Goal: Task Accomplishment & Management: Manage account settings

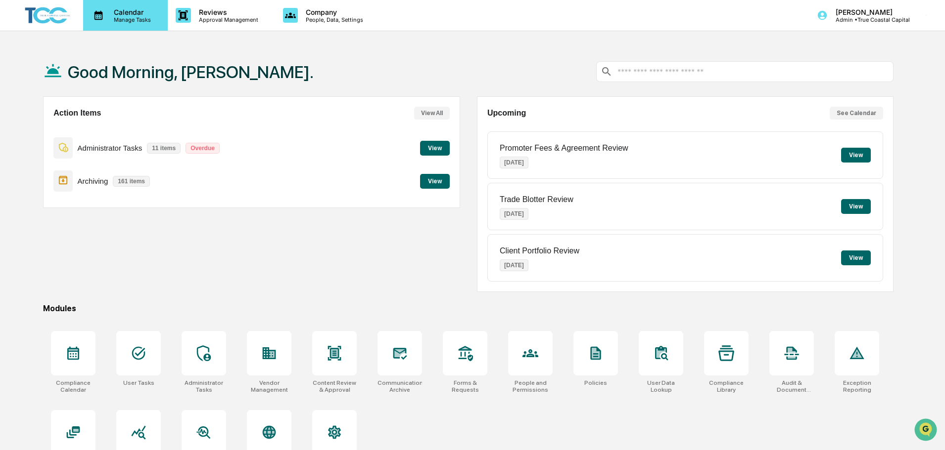
click at [109, 15] on p "Calendar" at bounding box center [131, 12] width 50 height 8
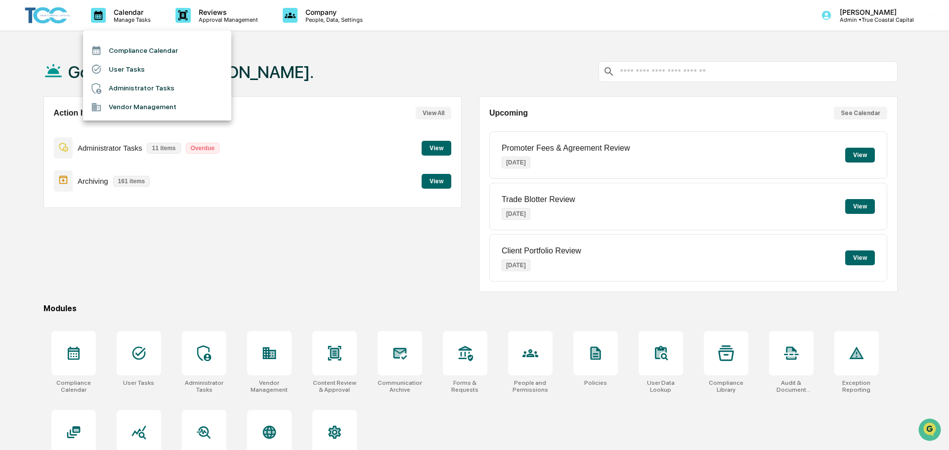
click at [127, 85] on li "Administrator Tasks" at bounding box center [157, 88] width 148 height 19
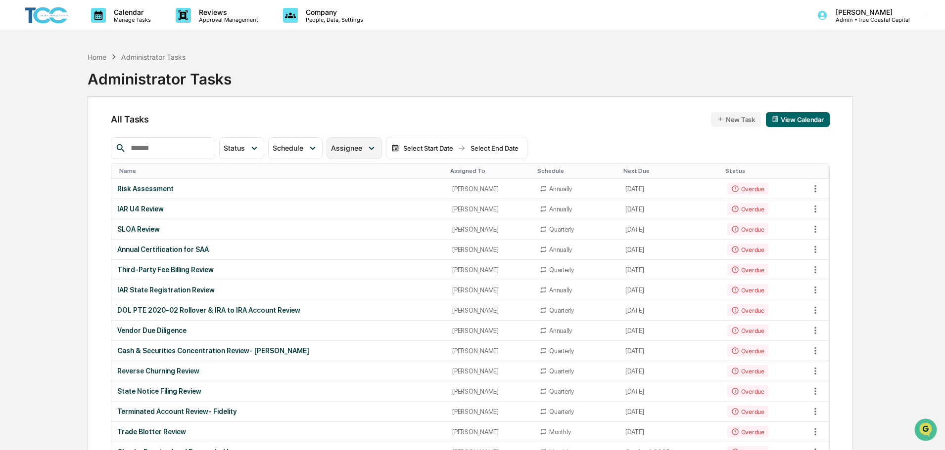
click at [362, 148] on span "Assignee" at bounding box center [346, 148] width 31 height 8
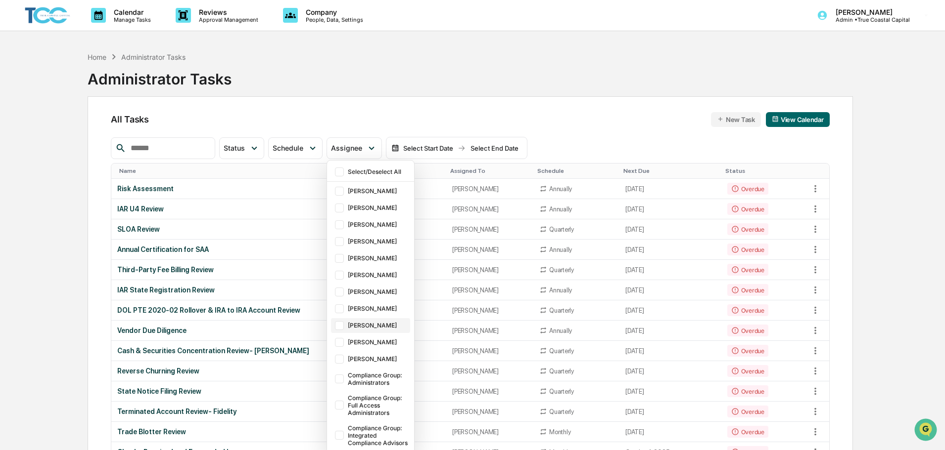
click at [374, 322] on div "[PERSON_NAME]" at bounding box center [378, 325] width 60 height 7
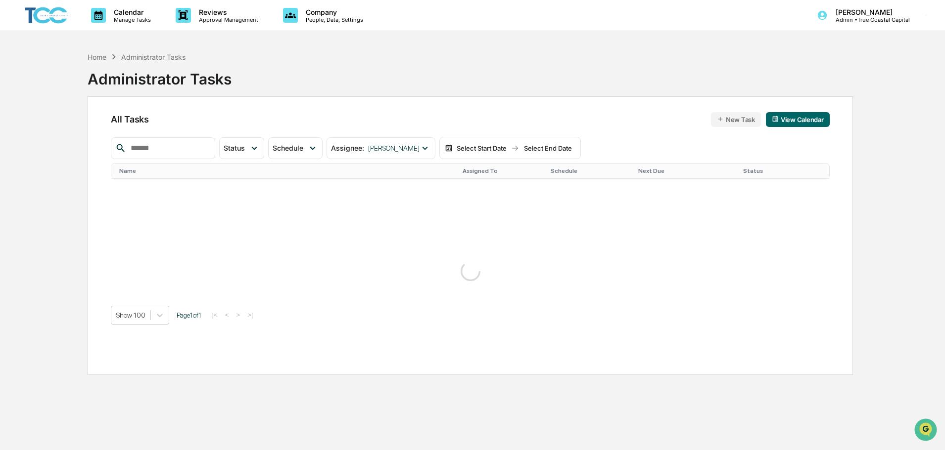
click at [650, 106] on div "All Tasks New Task View Calendar Status Select/Deselect All Done In Progress Ac…" at bounding box center [470, 235] width 765 height 279
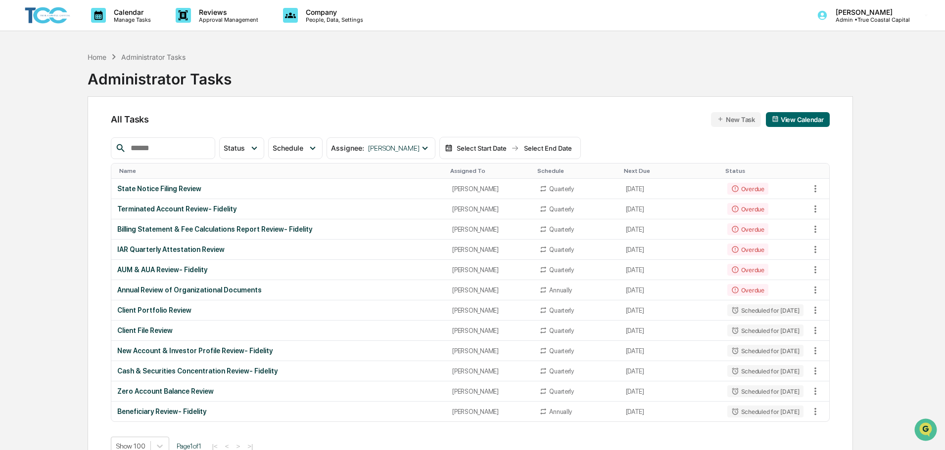
click at [28, 229] on div "Calendar Manage Tasks Reviews Approval Management Company People, Data, Setting…" at bounding box center [472, 248] width 945 height 497
click at [249, 232] on div "Billing Statement & Fee Calculations Report Review- Fidelity" at bounding box center [278, 229] width 323 height 8
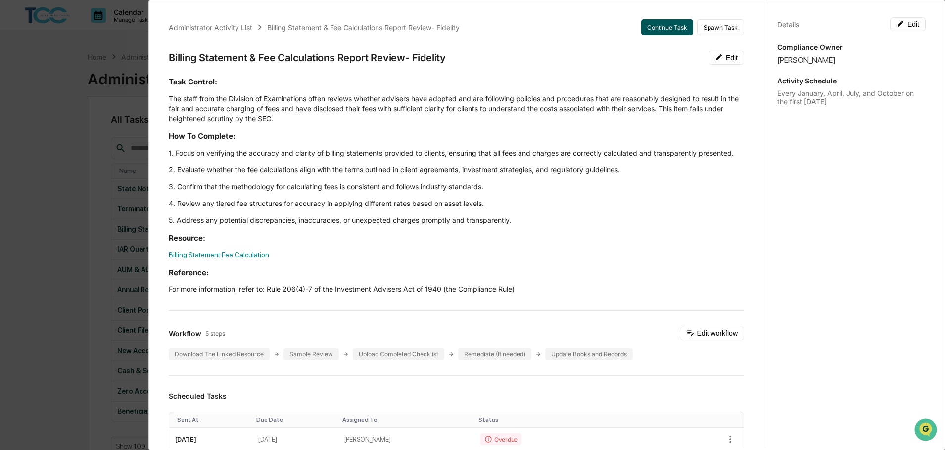
click at [667, 31] on button "Continue Task" at bounding box center [667, 27] width 52 height 16
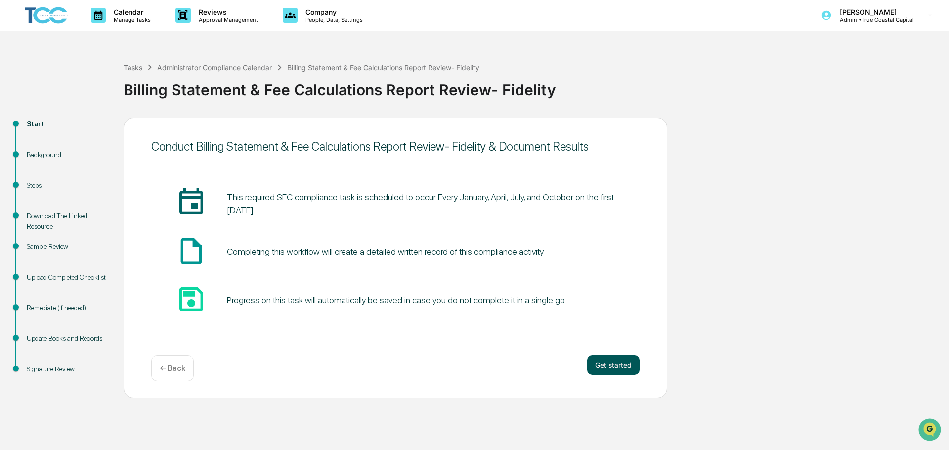
click at [602, 365] on button "Get started" at bounding box center [613, 366] width 52 height 20
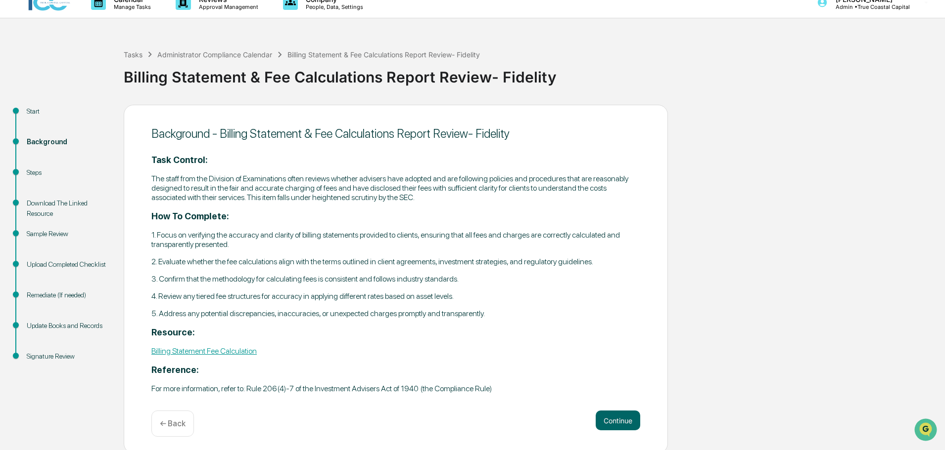
scroll to position [16, 0]
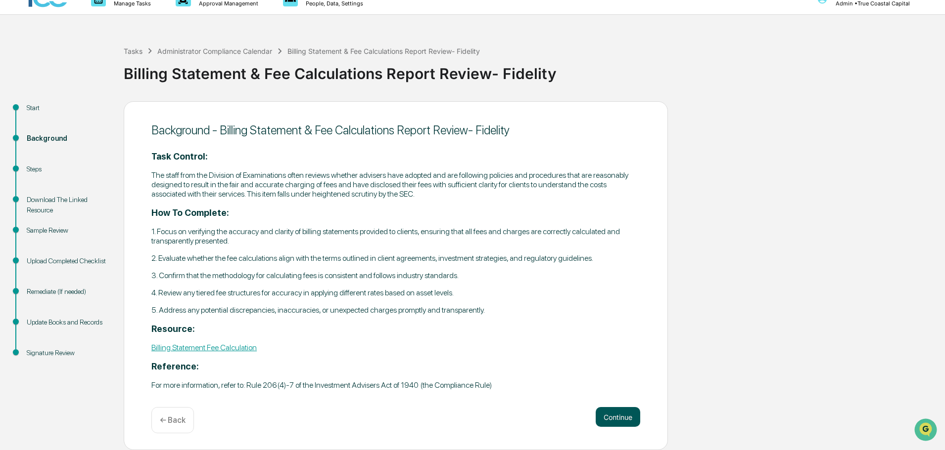
click at [620, 409] on button "Continue" at bounding box center [617, 417] width 45 height 20
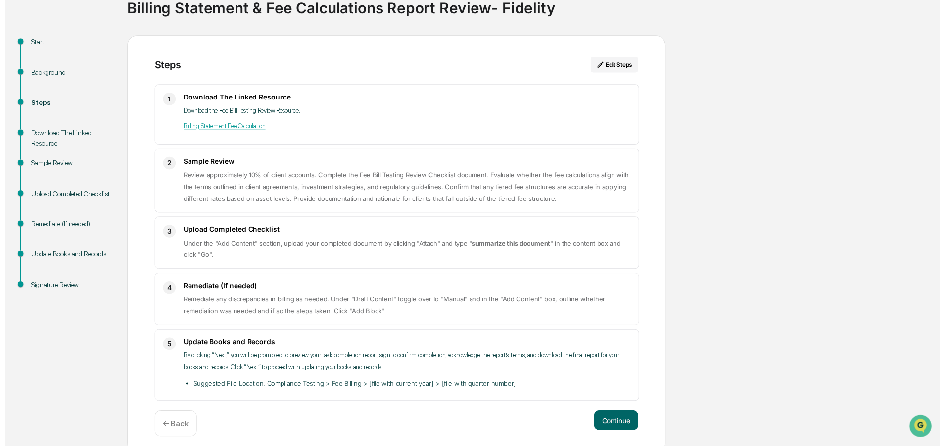
scroll to position [89, 0]
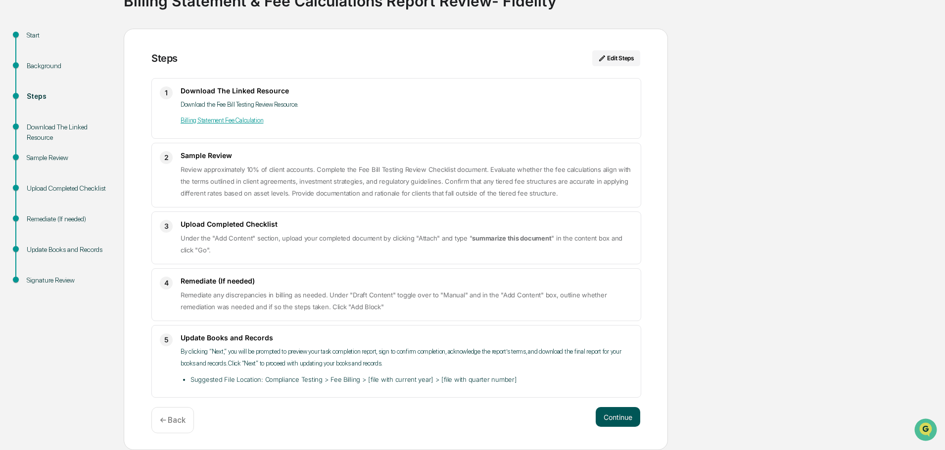
click at [620, 415] on button "Continue" at bounding box center [617, 417] width 45 height 20
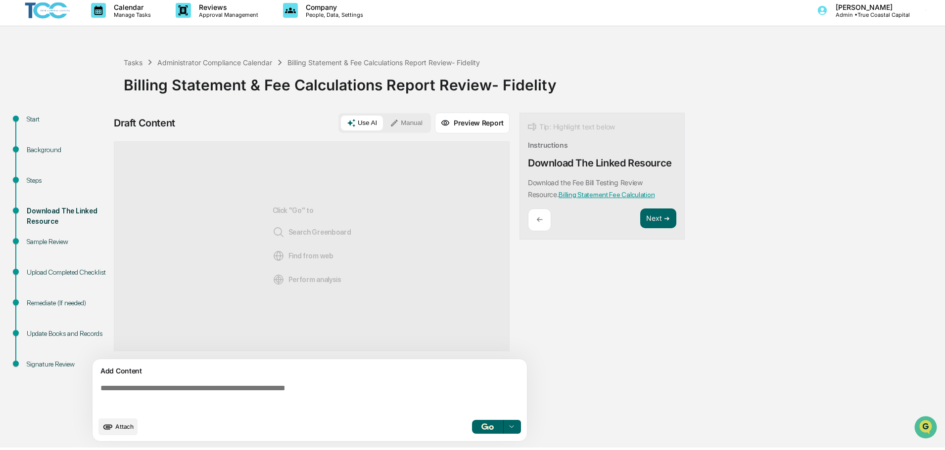
scroll to position [7, 0]
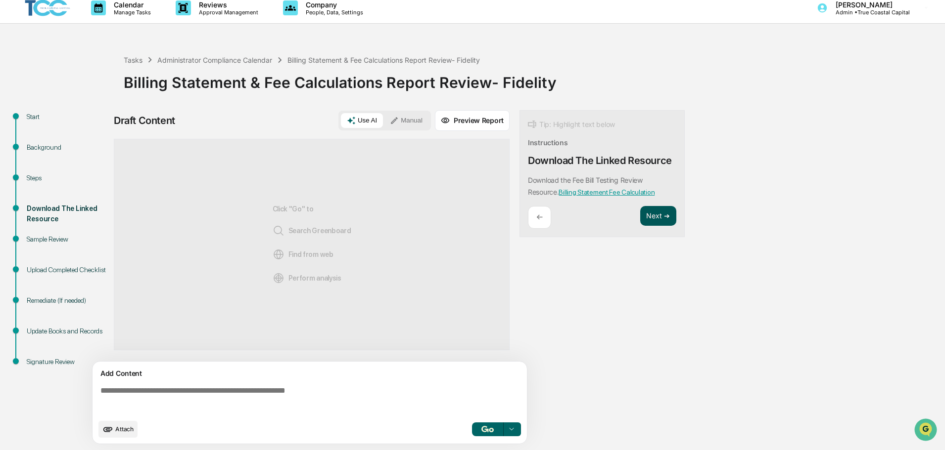
click at [662, 219] on button "Next ➔" at bounding box center [658, 216] width 36 height 20
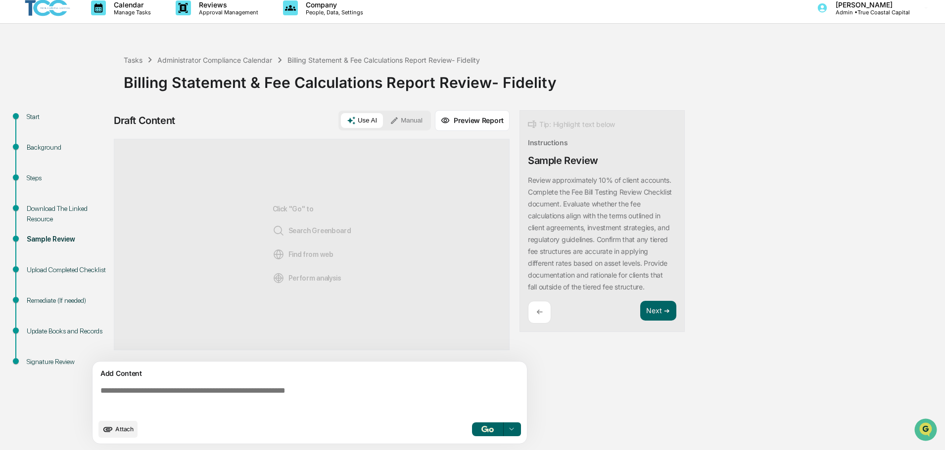
click at [416, 124] on button "Manual" at bounding box center [406, 120] width 45 height 15
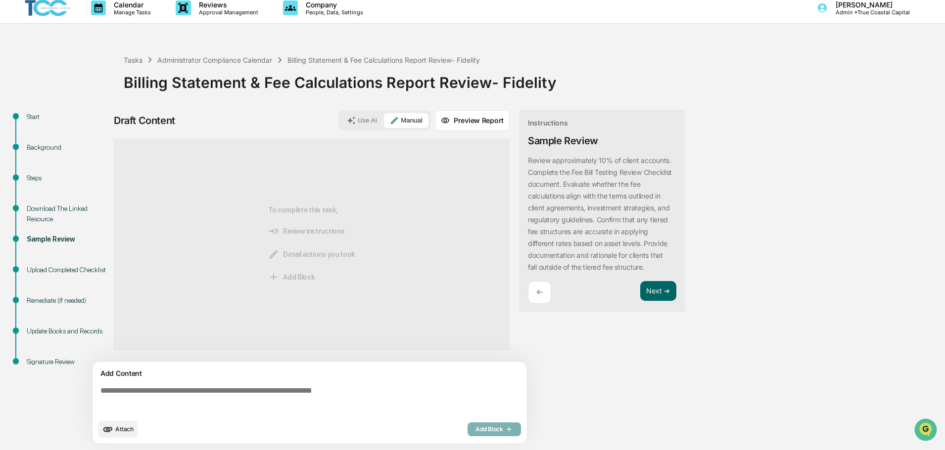
click at [119, 431] on span "Attach" at bounding box center [124, 429] width 18 height 7
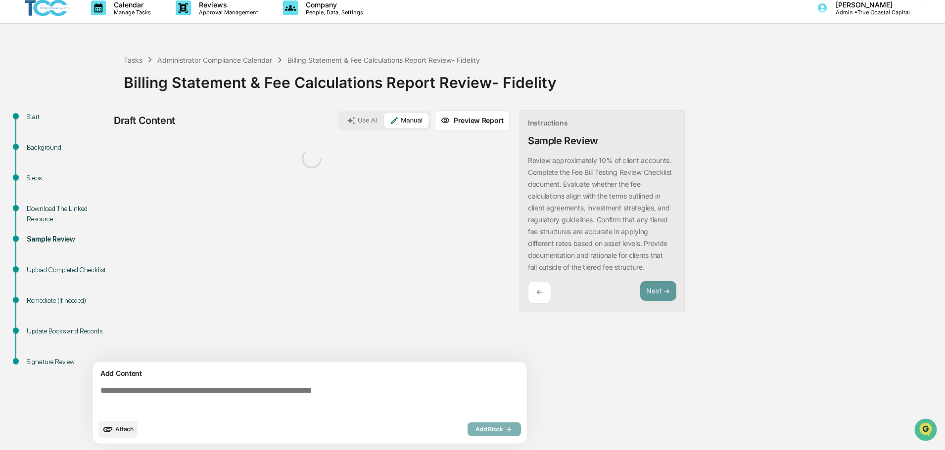
click at [197, 392] on textarea at bounding box center [311, 401] width 430 height 36
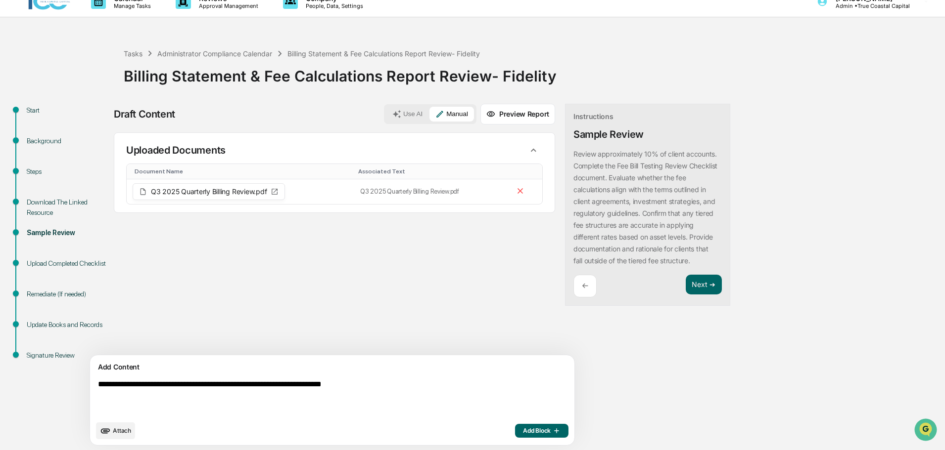
scroll to position [15, 0]
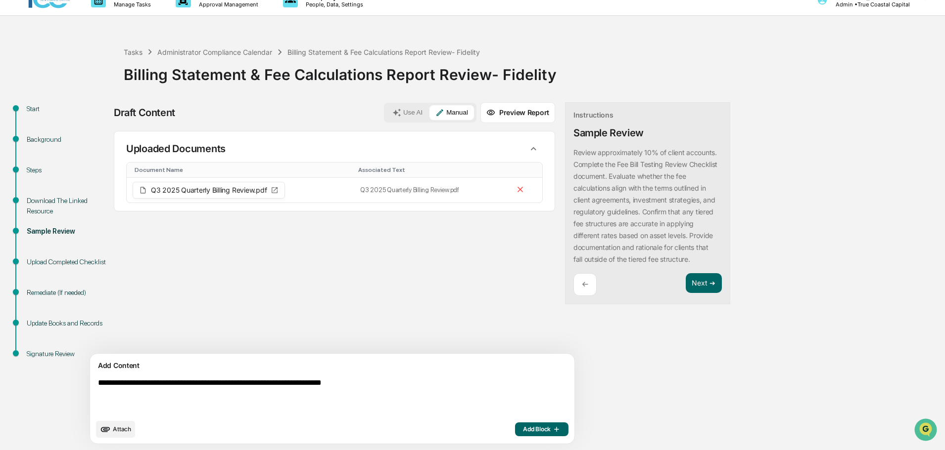
type textarea "**********"
click at [523, 431] on span "Add Block" at bounding box center [542, 430] width 38 height 8
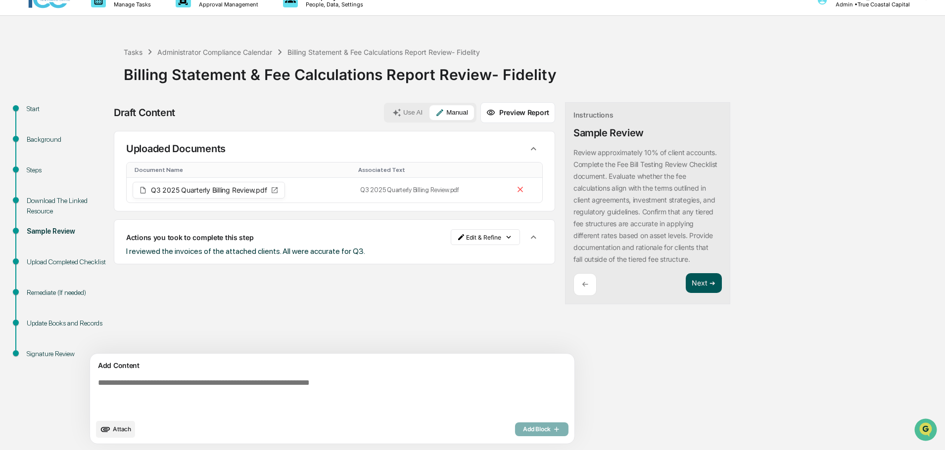
click at [685, 280] on button "Next ➔" at bounding box center [703, 283] width 36 height 20
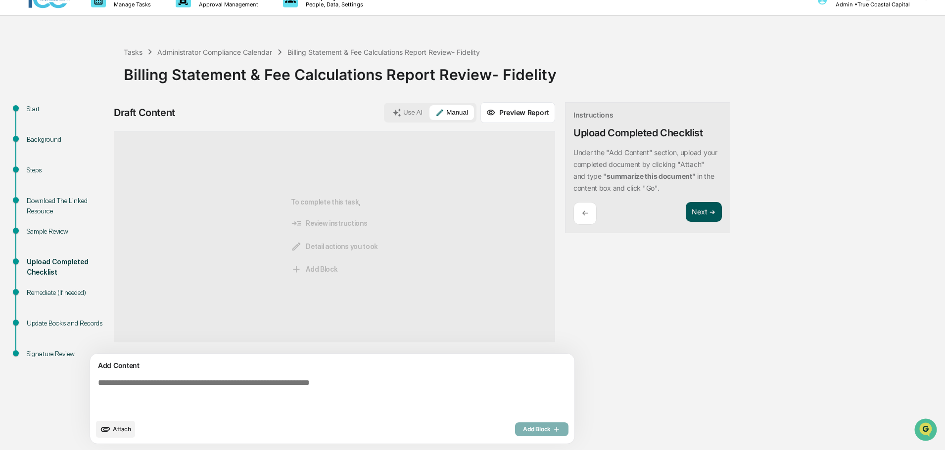
click at [685, 216] on button "Next ➔" at bounding box center [703, 212] width 36 height 20
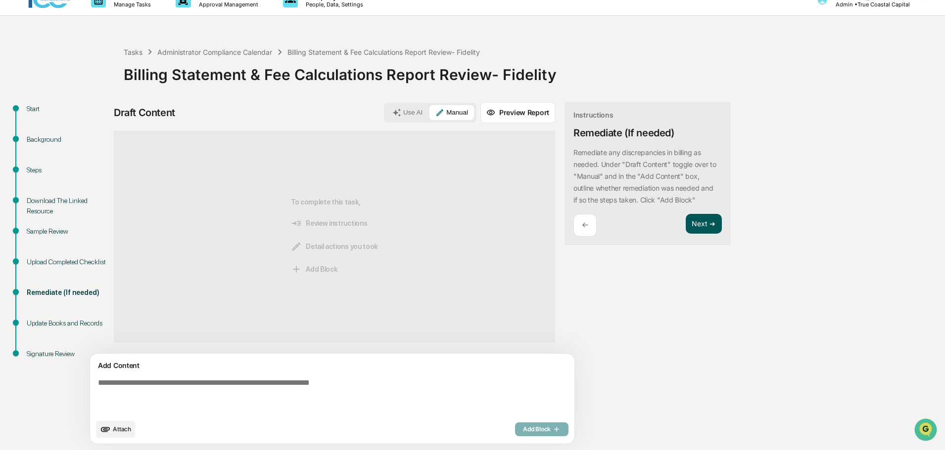
click at [685, 225] on button "Next ➔" at bounding box center [703, 224] width 36 height 20
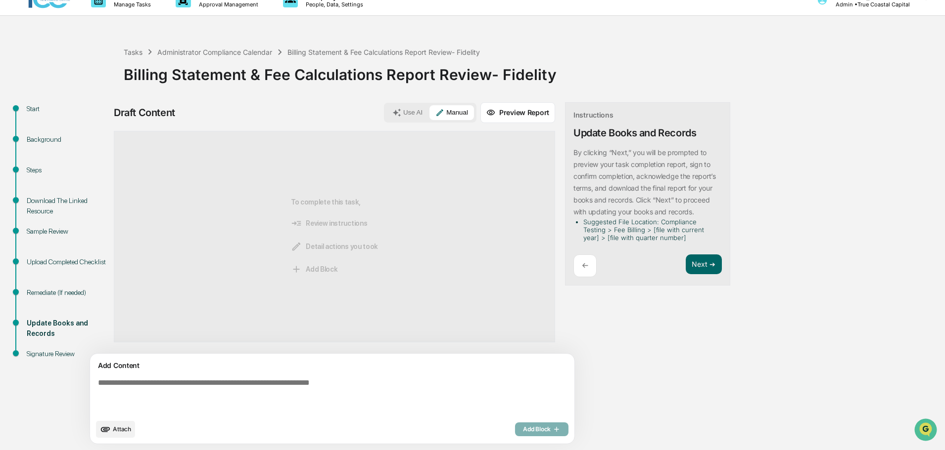
click at [573, 272] on div "←" at bounding box center [584, 266] width 23 height 23
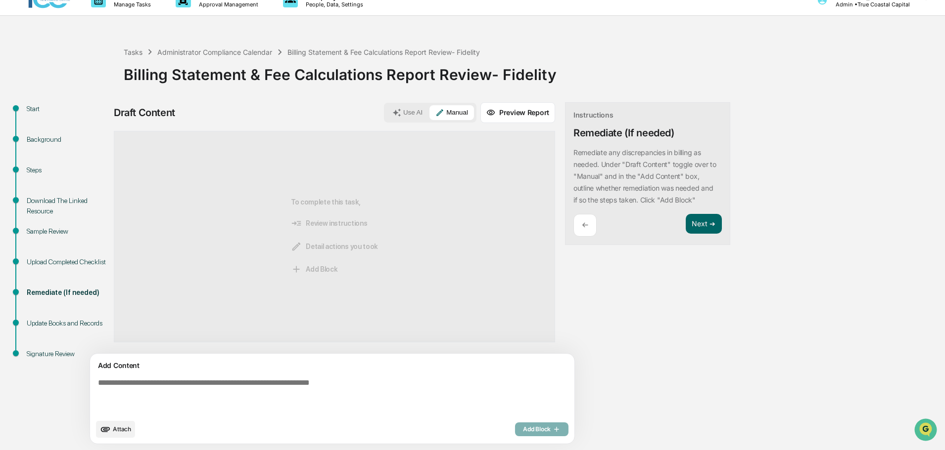
click at [573, 229] on div "←" at bounding box center [584, 225] width 23 height 23
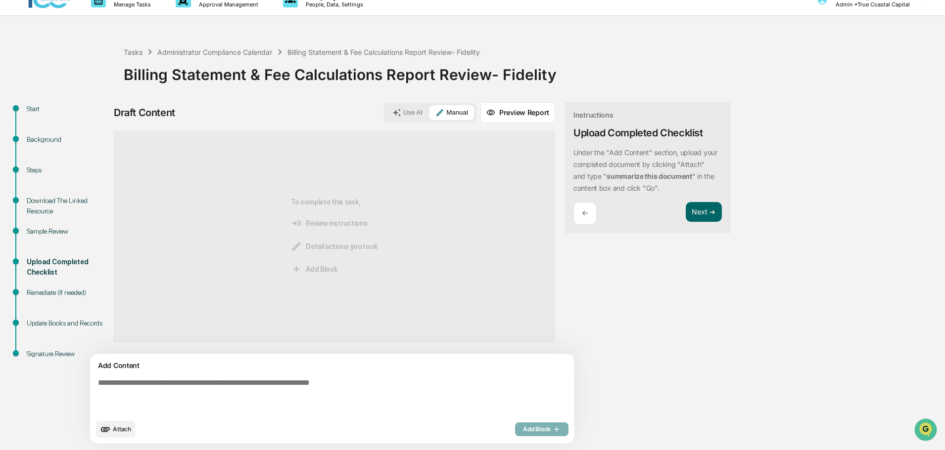
click at [38, 142] on div "Background" at bounding box center [67, 140] width 81 height 10
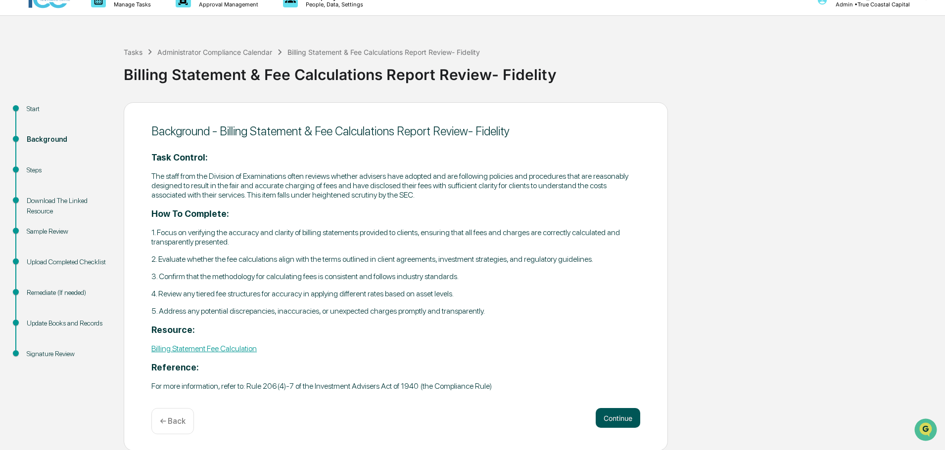
click at [630, 415] on button "Continue" at bounding box center [617, 418] width 45 height 20
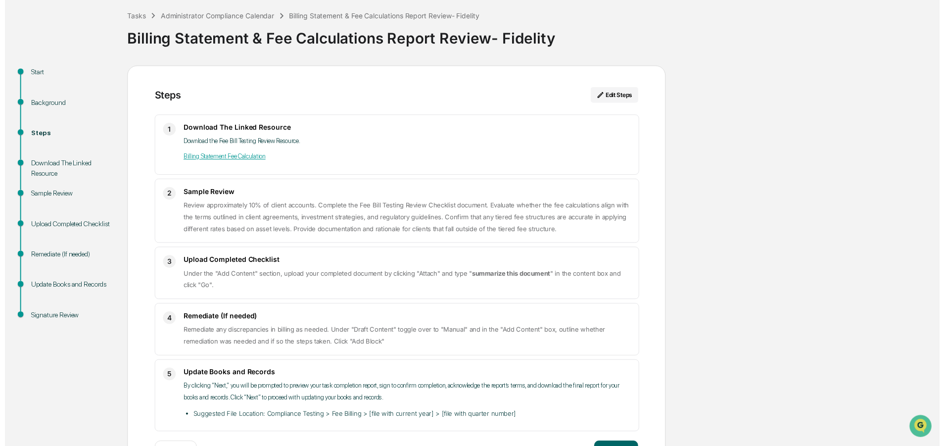
scroll to position [89, 0]
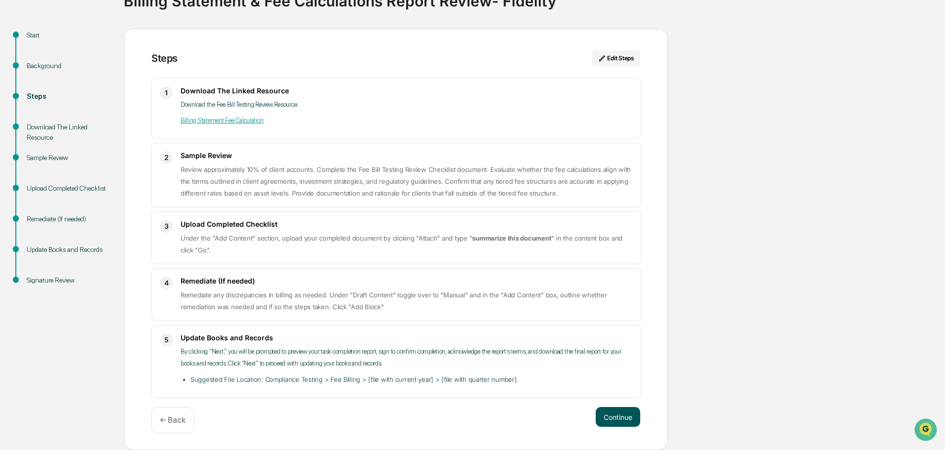
click at [605, 418] on button "Continue" at bounding box center [617, 417] width 45 height 20
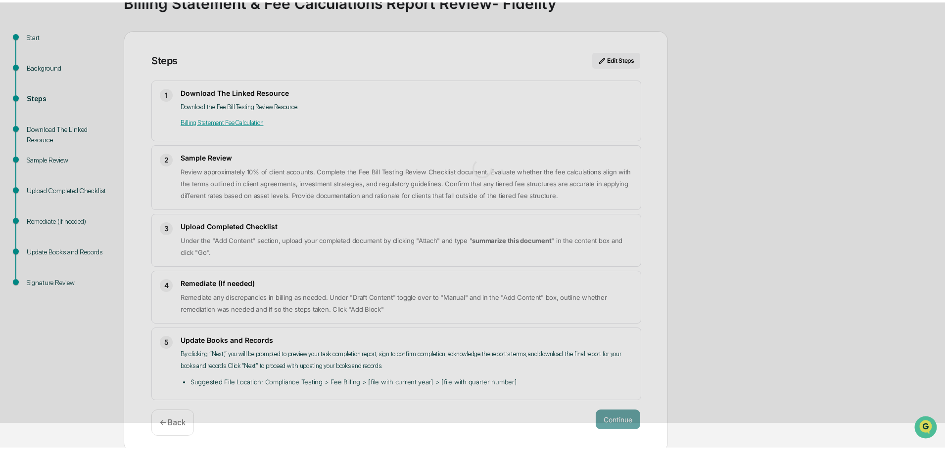
scroll to position [7, 0]
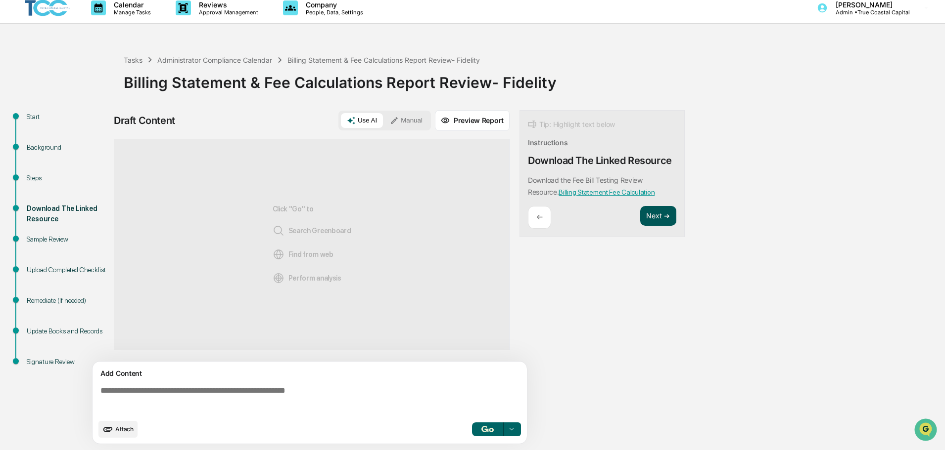
click at [657, 222] on button "Next ➔" at bounding box center [658, 216] width 36 height 20
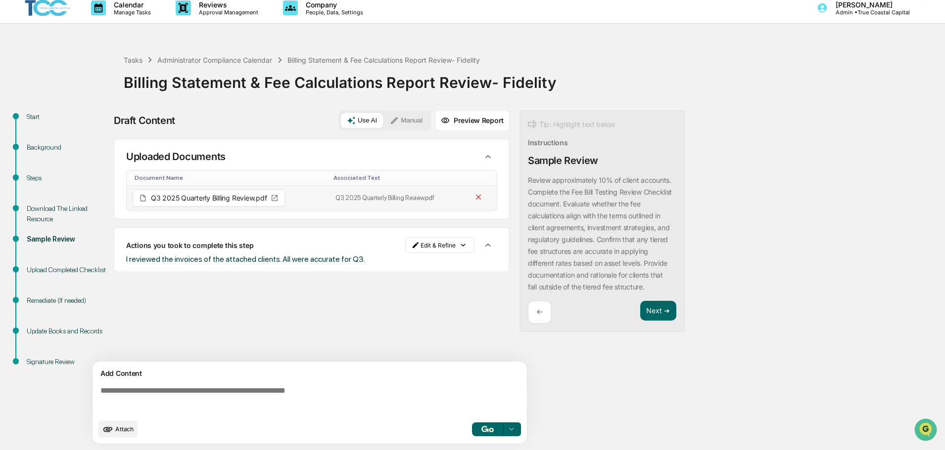
click at [476, 196] on icon at bounding box center [478, 197] width 9 height 9
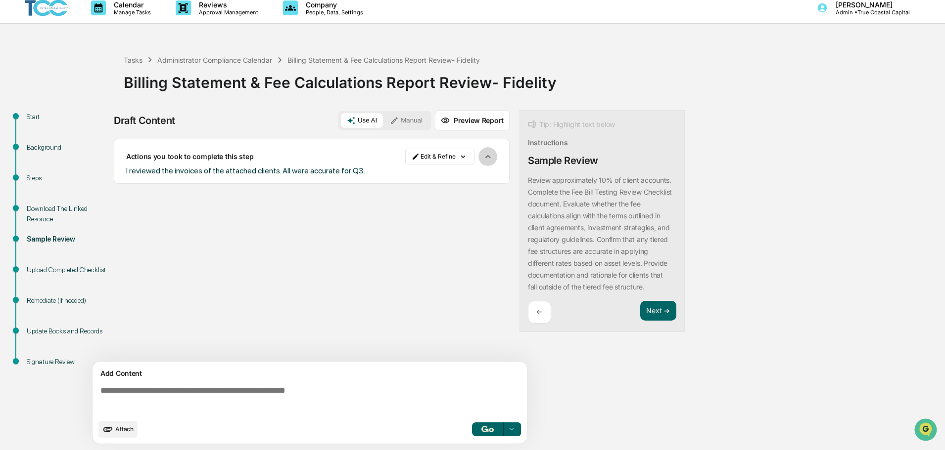
click at [490, 158] on icon "button" at bounding box center [487, 156] width 11 height 11
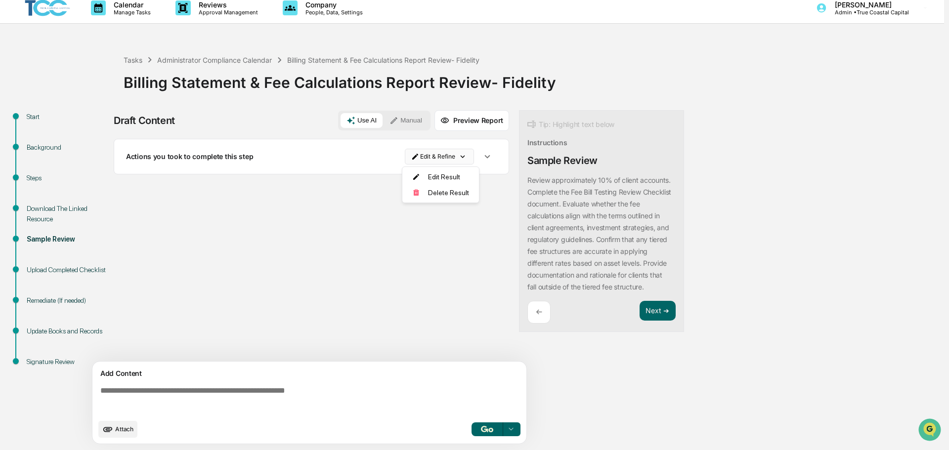
click at [450, 160] on html "Calendar Manage Tasks Reviews Approval Management Company People, Data, Setting…" at bounding box center [474, 218] width 949 height 450
click at [441, 188] on div "Delete Result" at bounding box center [441, 193] width 73 height 16
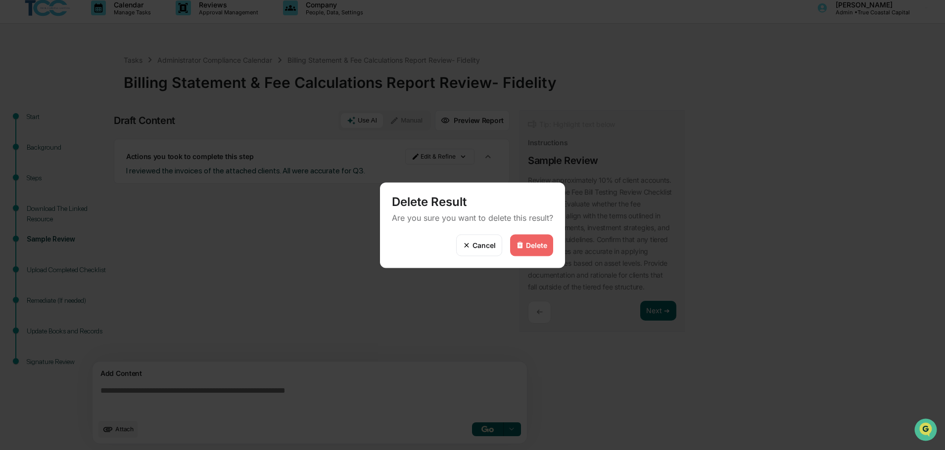
click at [532, 248] on div "Delete" at bounding box center [536, 245] width 21 height 8
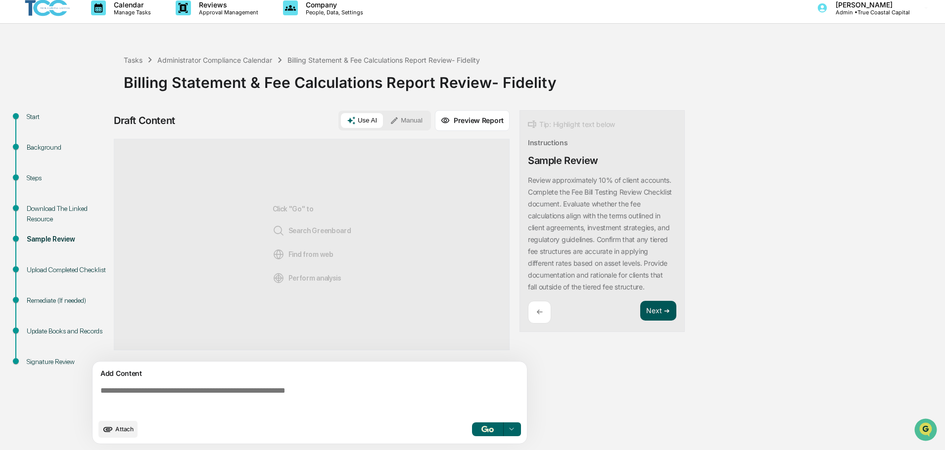
click at [654, 311] on button "Next ➔" at bounding box center [658, 311] width 36 height 20
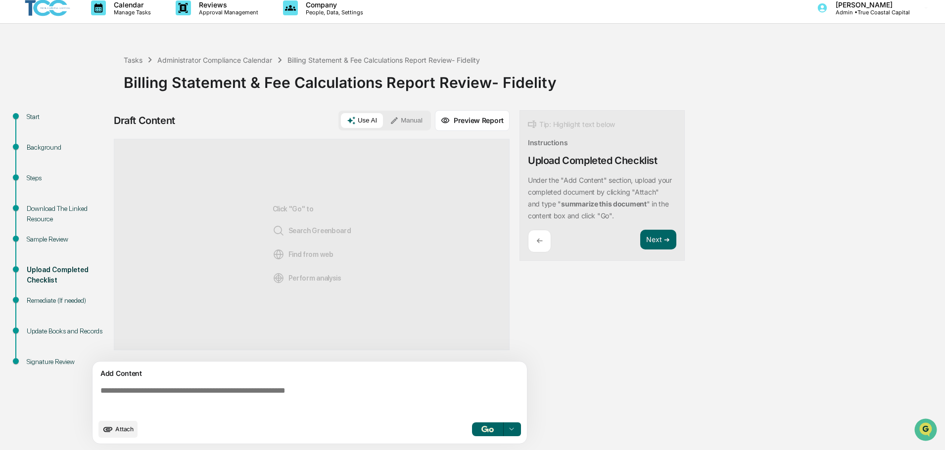
click at [129, 430] on span "Attach" at bounding box center [124, 429] width 18 height 7
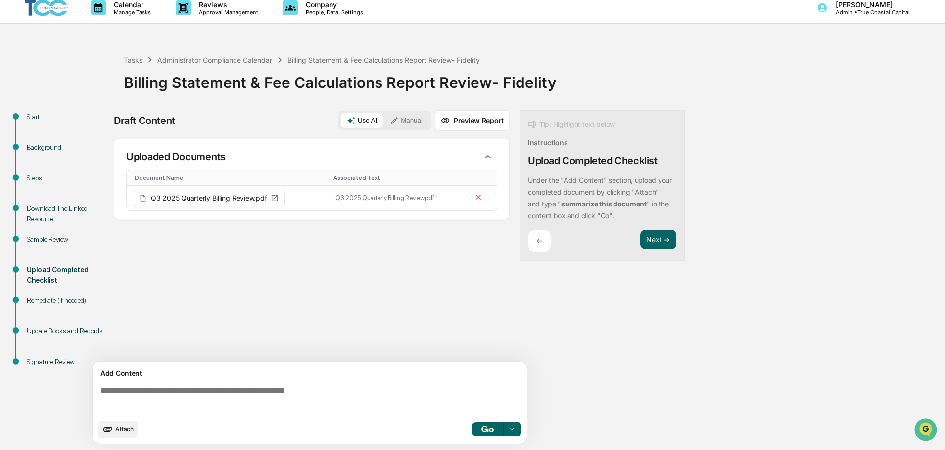
click at [515, 429] on div at bounding box center [511, 430] width 16 height 16
click at [515, 430] on icon at bounding box center [511, 430] width 8 height 8
click at [604, 345] on div "Draft Content Use AI Manual Preview Report Sources Uploaded Documents Document …" at bounding box center [391, 280] width 554 height 340
click at [367, 386] on textarea at bounding box center [311, 401] width 430 height 36
click at [245, 383] on textarea at bounding box center [311, 401] width 430 height 36
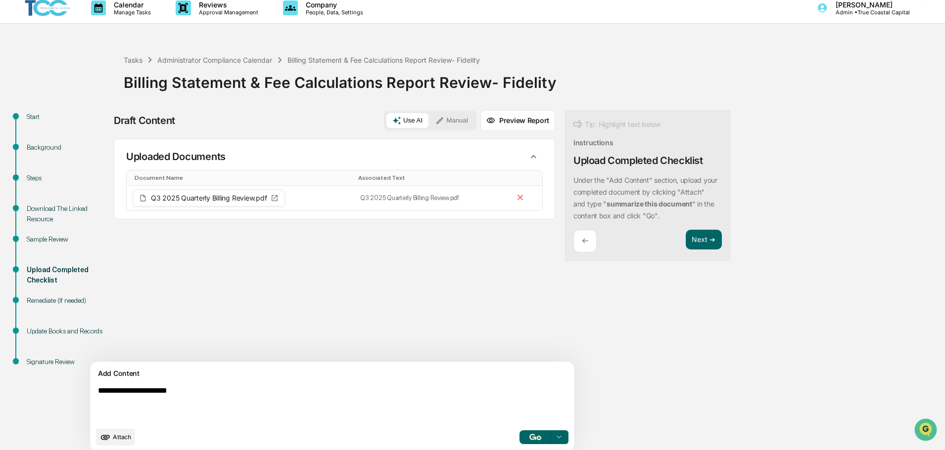
type textarea "**********"
click at [519, 438] on button "button" at bounding box center [535, 438] width 32 height 14
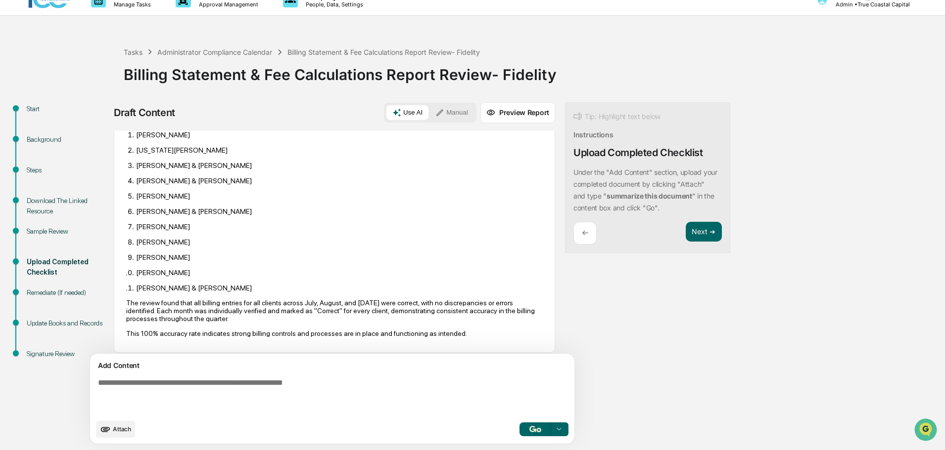
scroll to position [194, 0]
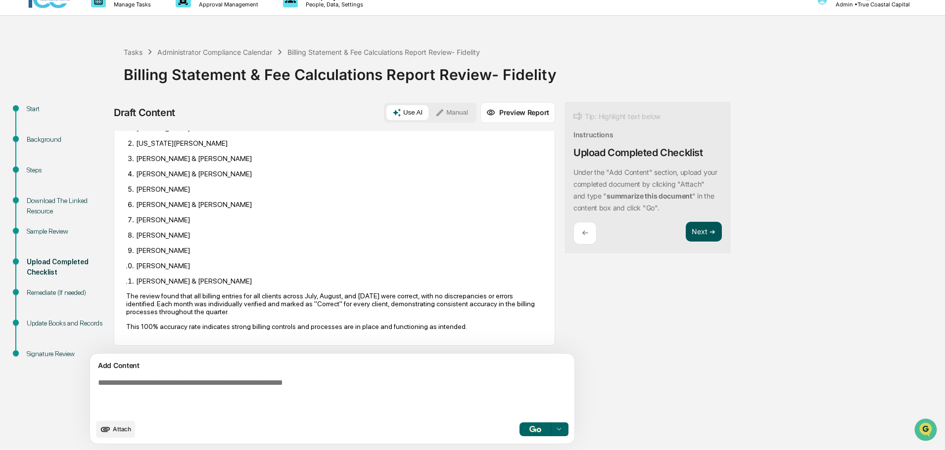
click at [685, 233] on button "Next ➔" at bounding box center [703, 232] width 36 height 20
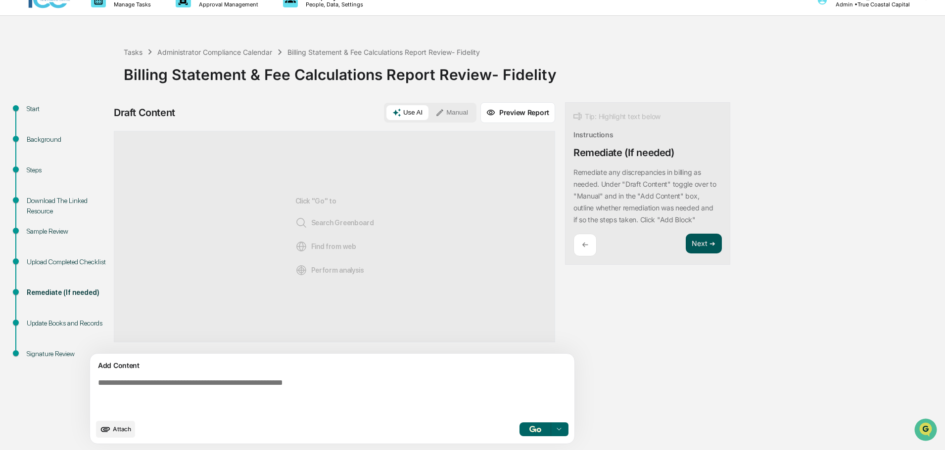
click at [685, 242] on button "Next ➔" at bounding box center [703, 244] width 36 height 20
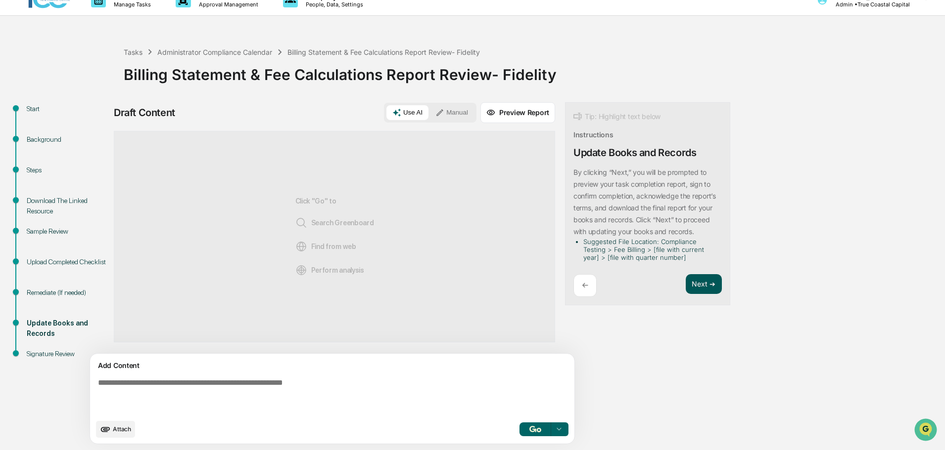
click at [685, 278] on button "Next ➔" at bounding box center [703, 284] width 36 height 20
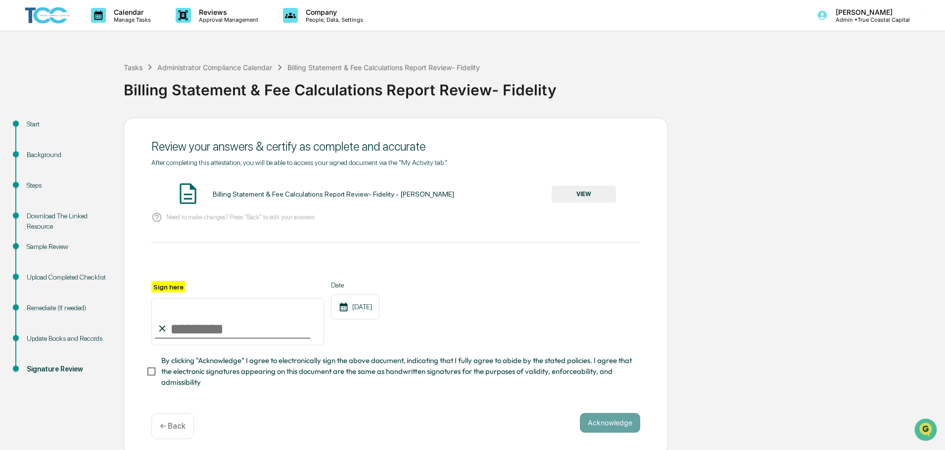
click at [172, 431] on p "← Back" at bounding box center [173, 426] width 26 height 9
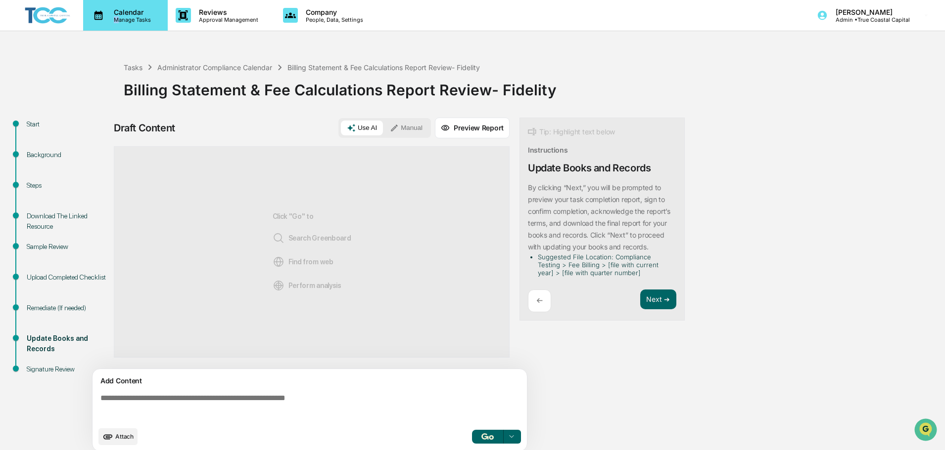
click at [117, 16] on p "Manage Tasks" at bounding box center [131, 19] width 50 height 7
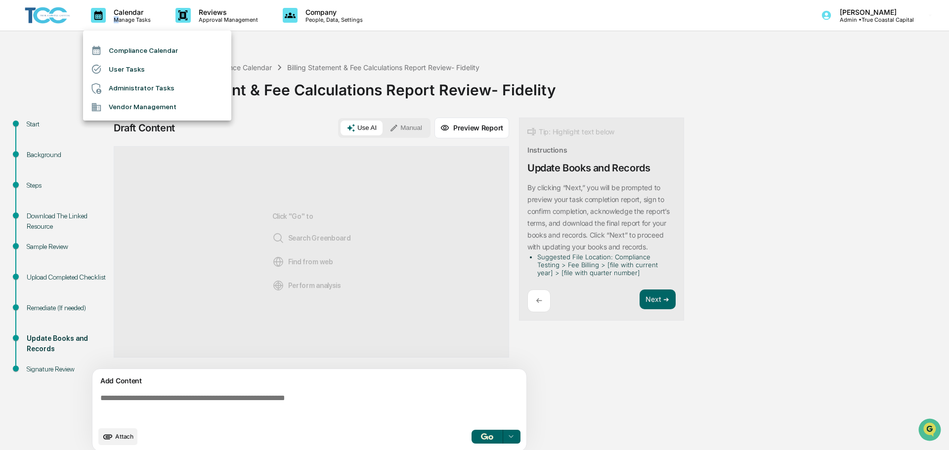
click at [148, 81] on li "Administrator Tasks" at bounding box center [157, 88] width 148 height 19
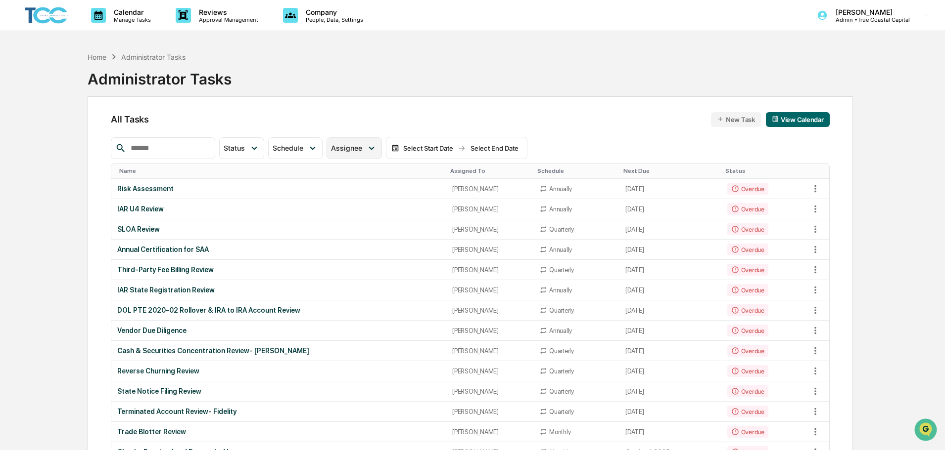
click at [347, 153] on div "Assignee" at bounding box center [353, 148] width 55 height 22
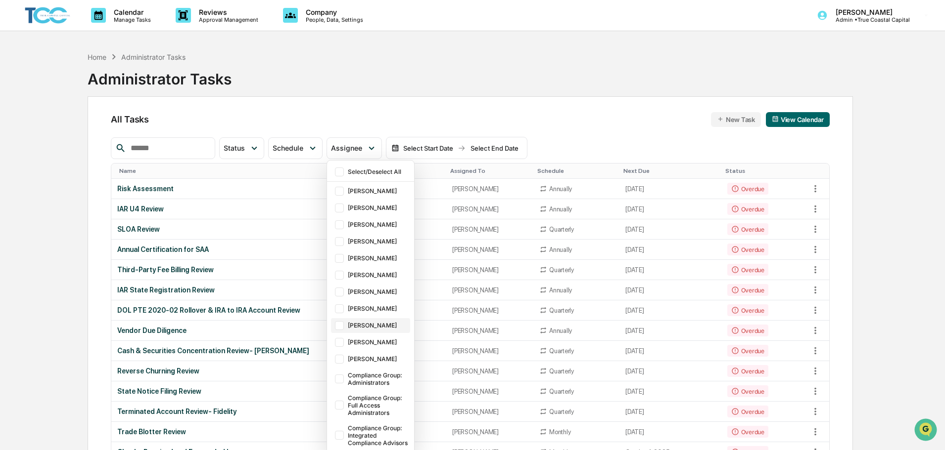
click at [385, 322] on div "[PERSON_NAME]" at bounding box center [378, 325] width 60 height 7
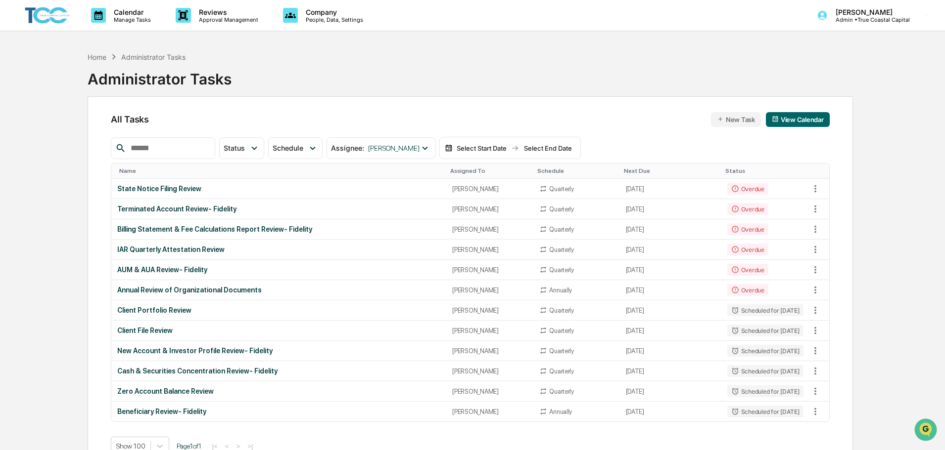
click at [32, 186] on div "Calendar Manage Tasks Reviews Approval Management Company People, Data, Setting…" at bounding box center [472, 248] width 945 height 497
click at [397, 143] on div "Assignee : [PERSON_NAME]" at bounding box center [380, 148] width 108 height 22
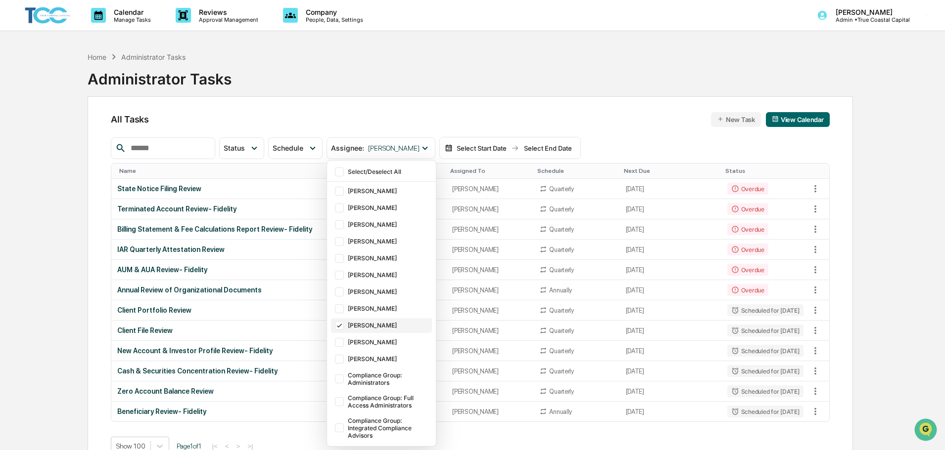
click at [394, 322] on div "[PERSON_NAME]" at bounding box center [389, 325] width 82 height 7
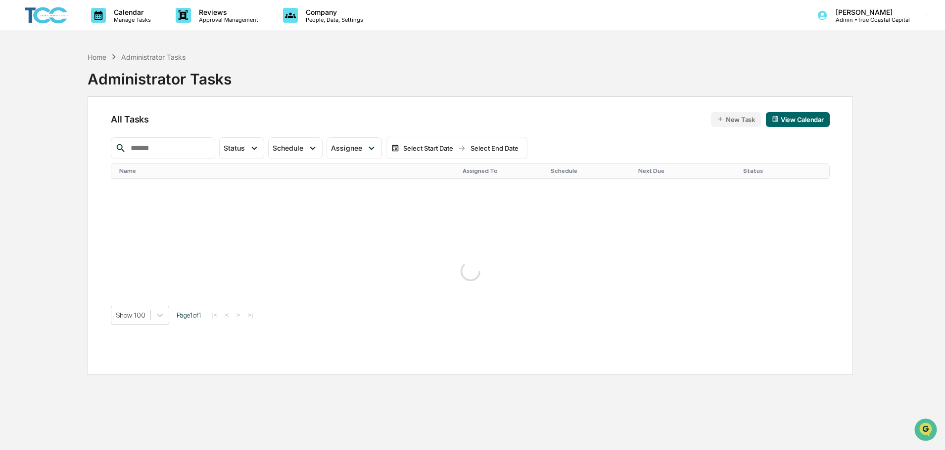
drag, startPoint x: 12, startPoint y: 204, endPoint x: 40, endPoint y: 188, distance: 31.5
click at [13, 204] on div "Calendar Manage Tasks Reviews Approval Management Company People, Data, Setting…" at bounding box center [472, 248] width 945 height 497
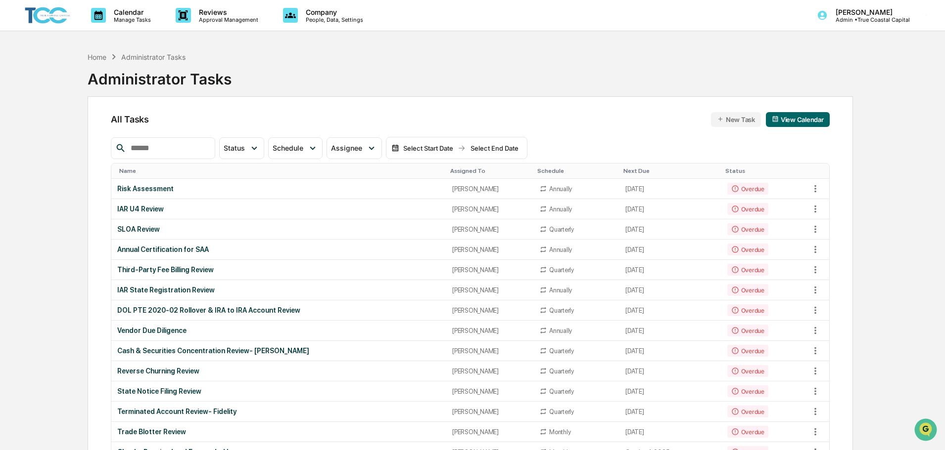
click at [180, 147] on input "text" at bounding box center [169, 148] width 84 height 13
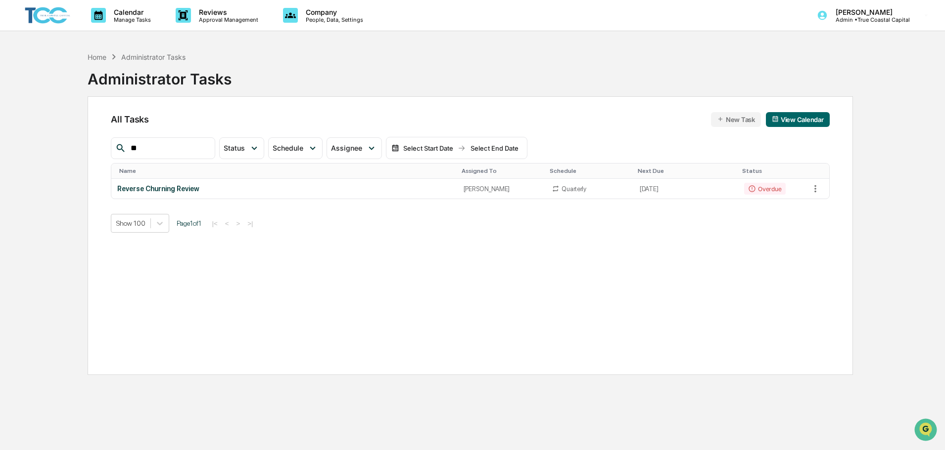
type input "*"
type input "*******"
click at [165, 189] on div "Reverse Churning Review" at bounding box center [284, 189] width 334 height 8
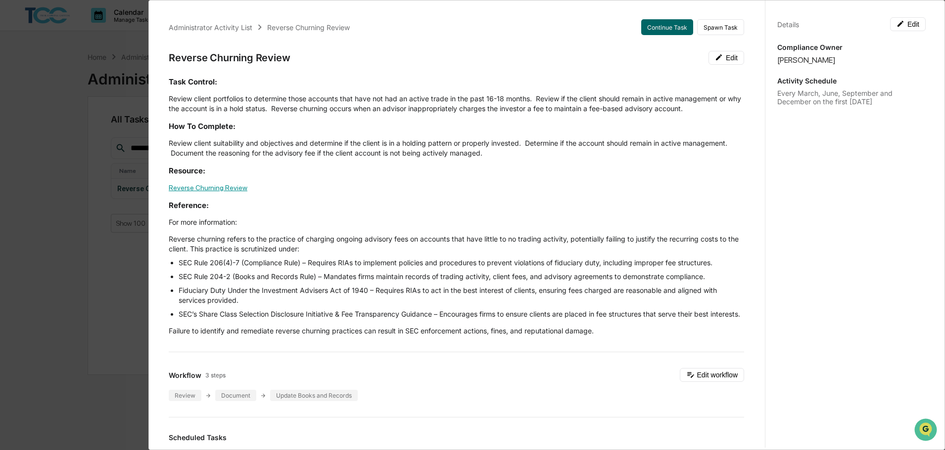
click at [223, 191] on link "Reverse Churning Review" at bounding box center [208, 188] width 79 height 8
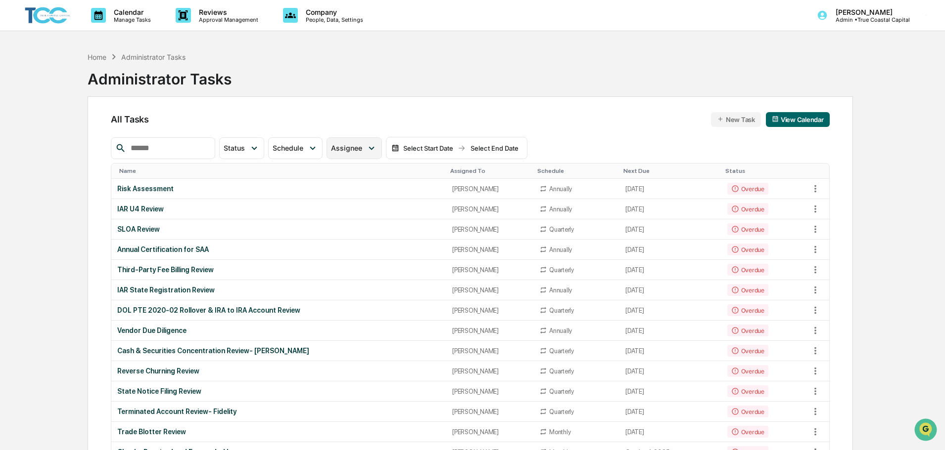
click at [362, 147] on span "Assignee" at bounding box center [346, 148] width 31 height 8
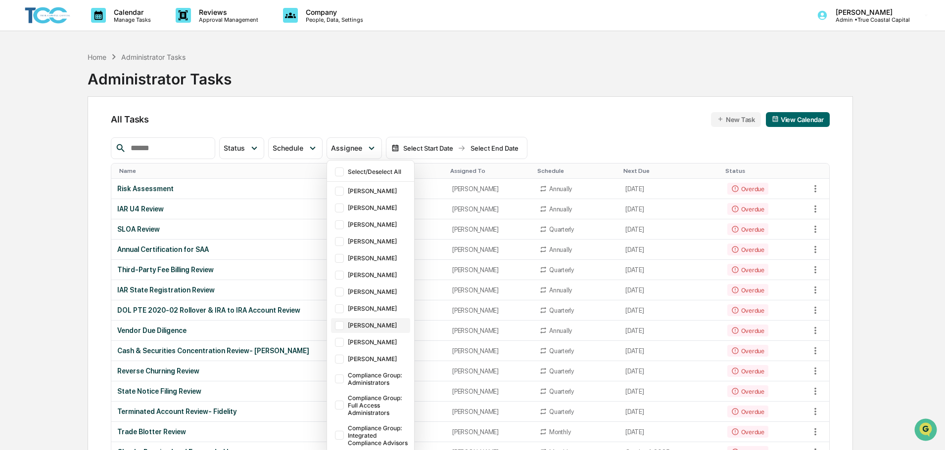
click at [385, 326] on div "[PERSON_NAME]" at bounding box center [378, 325] width 60 height 7
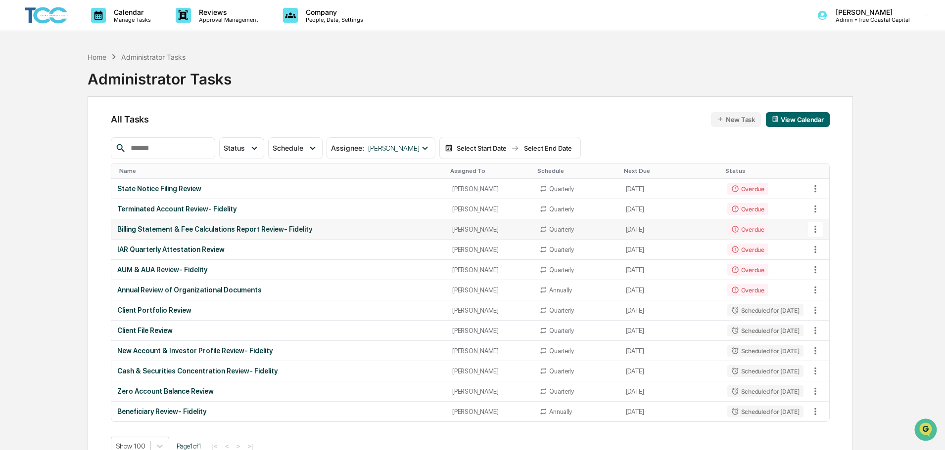
click at [210, 228] on div "Billing Statement & Fee Calculations Report Review- Fidelity" at bounding box center [278, 229] width 323 height 8
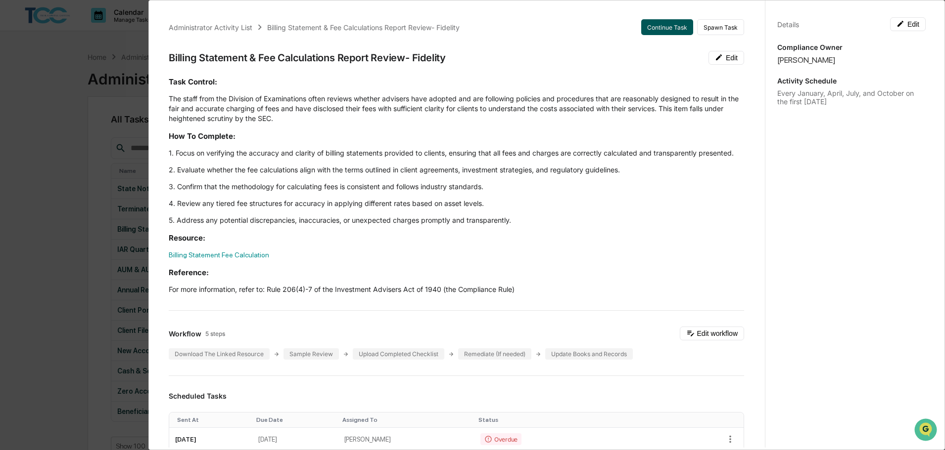
click at [670, 32] on button "Continue Task" at bounding box center [667, 27] width 52 height 16
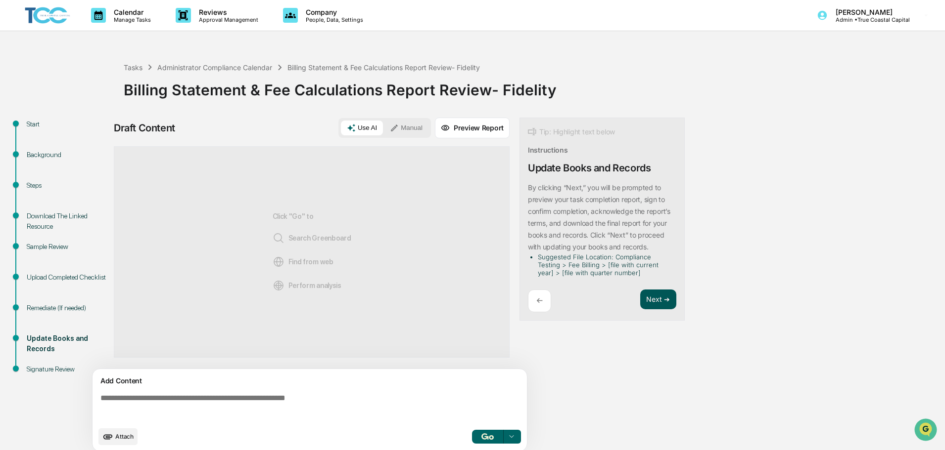
click at [649, 300] on button "Next ➔" at bounding box center [658, 300] width 36 height 20
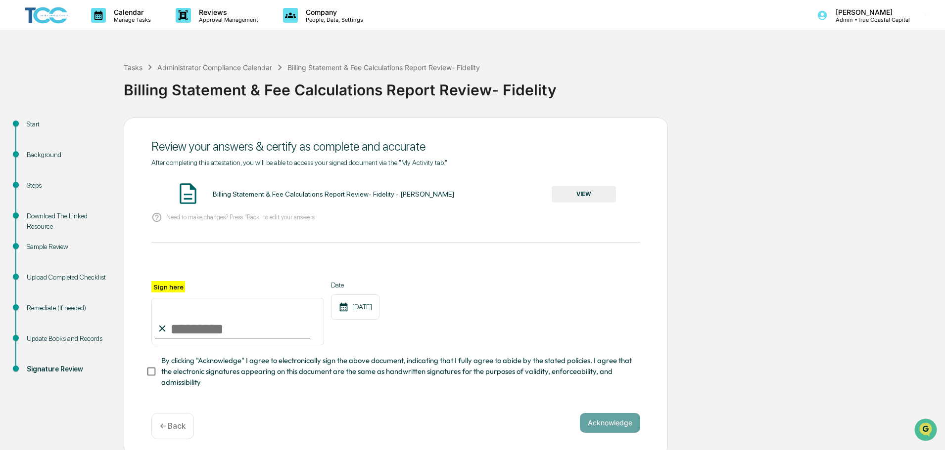
click at [166, 425] on p "← Back" at bounding box center [173, 426] width 26 height 9
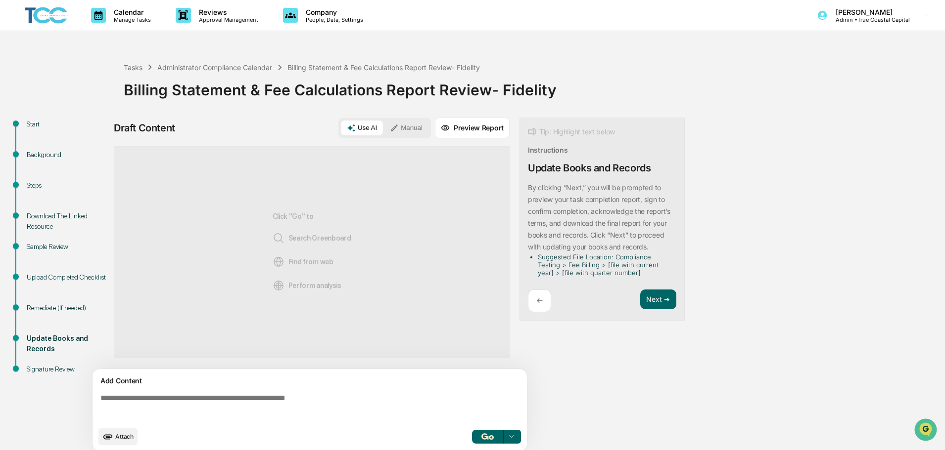
click at [126, 441] on span "Attach" at bounding box center [124, 436] width 18 height 7
click at [125, 439] on span "Attach" at bounding box center [124, 436] width 18 height 7
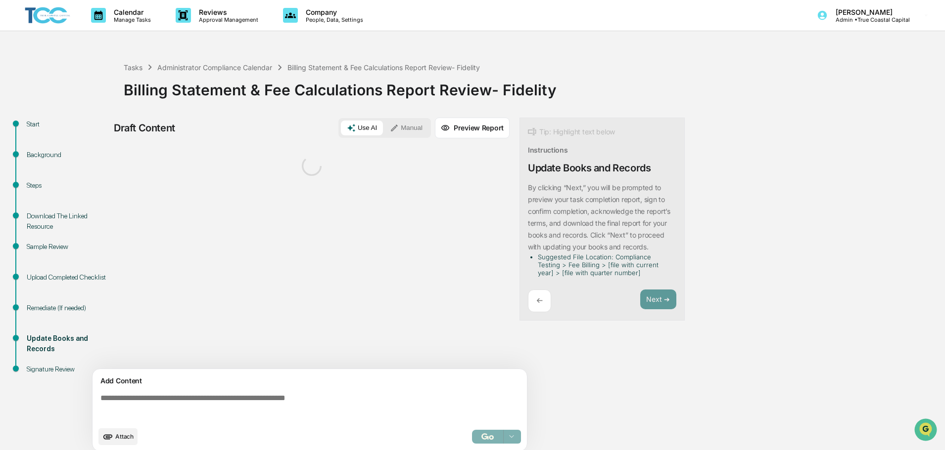
scroll to position [7, 0]
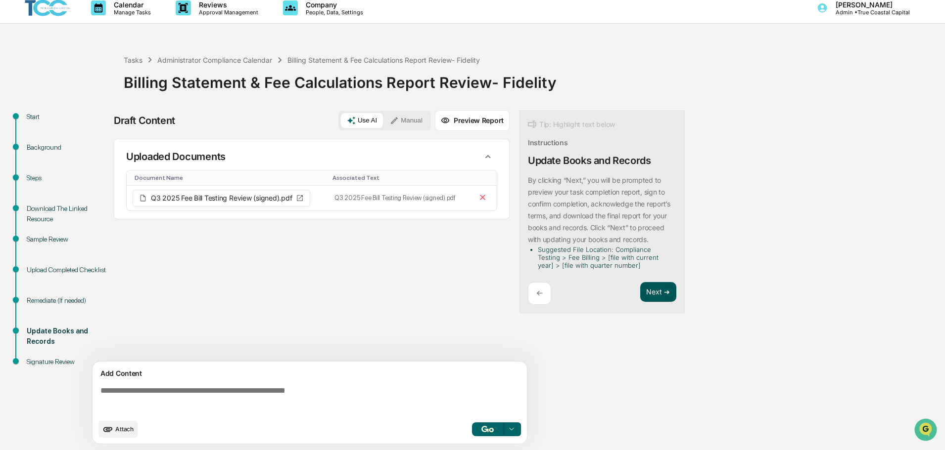
click at [669, 290] on button "Next ➔" at bounding box center [658, 292] width 36 height 20
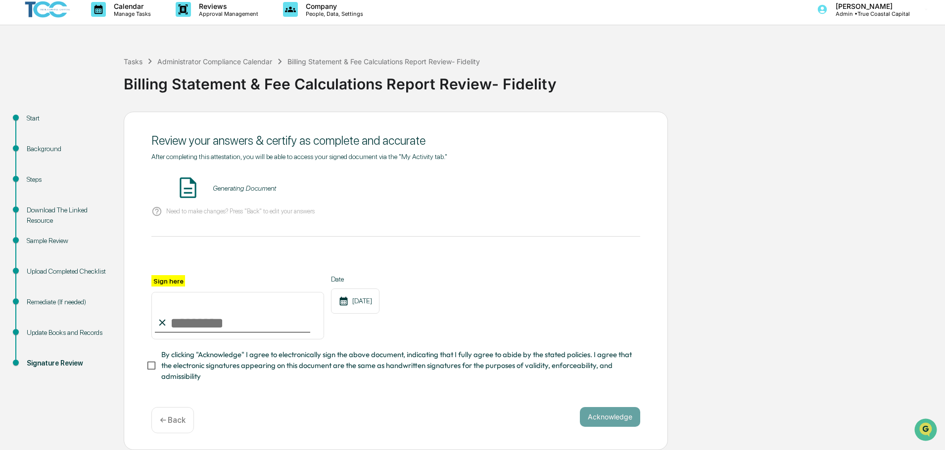
click at [178, 309] on input "Sign here" at bounding box center [237, 315] width 173 height 47
type input "**********"
click at [587, 192] on button "VIEW" at bounding box center [583, 188] width 64 height 17
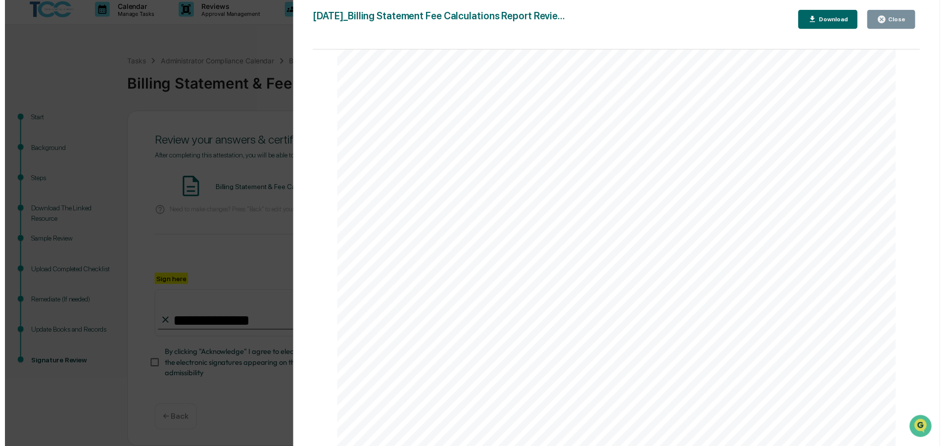
scroll to position [2082, 0]
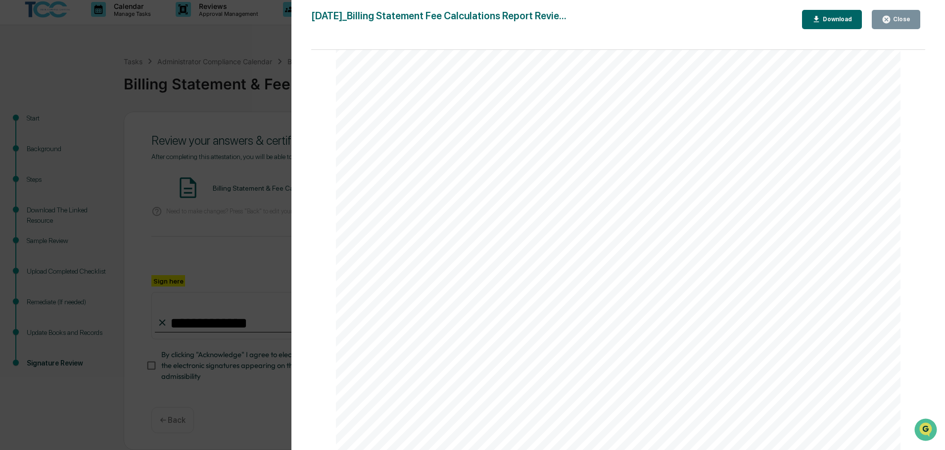
click at [896, 19] on div "Close" at bounding box center [900, 19] width 19 height 7
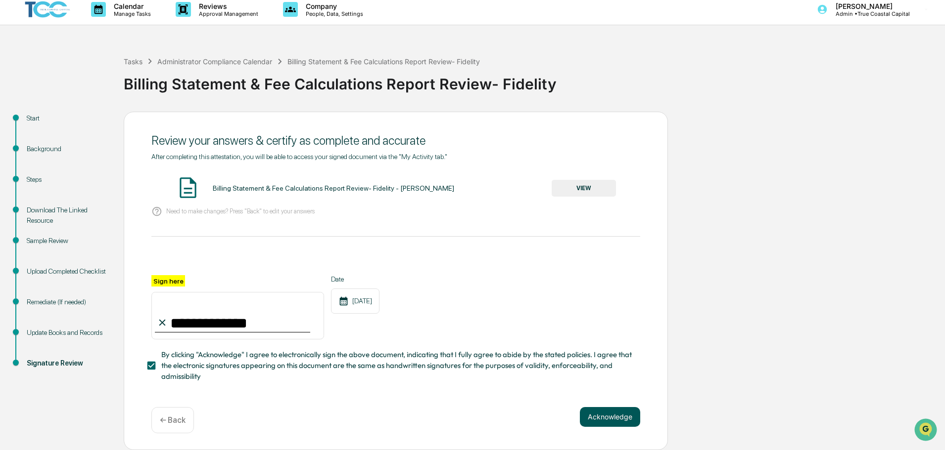
click at [595, 420] on button "Acknowledge" at bounding box center [610, 417] width 60 height 20
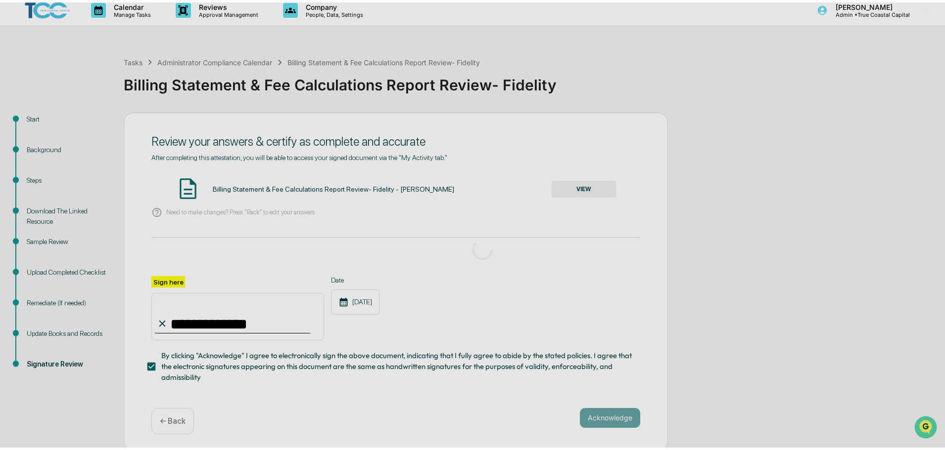
scroll to position [0, 0]
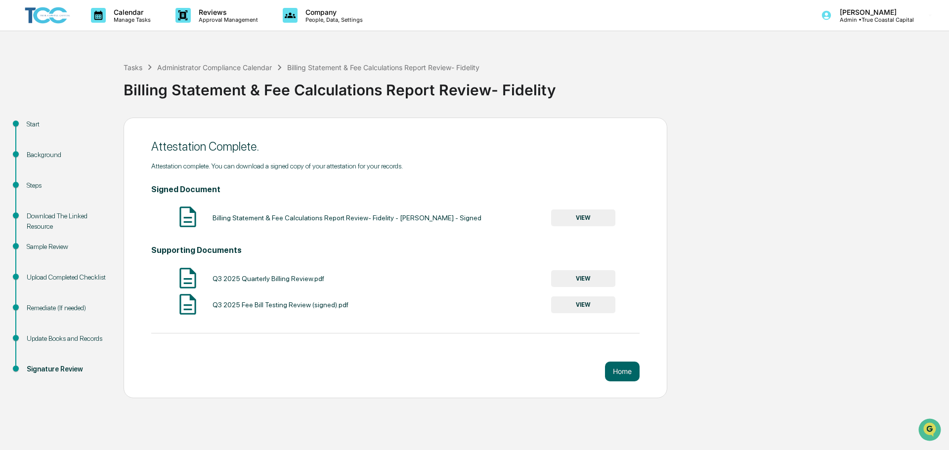
click at [586, 219] on button "VIEW" at bounding box center [583, 218] width 64 height 17
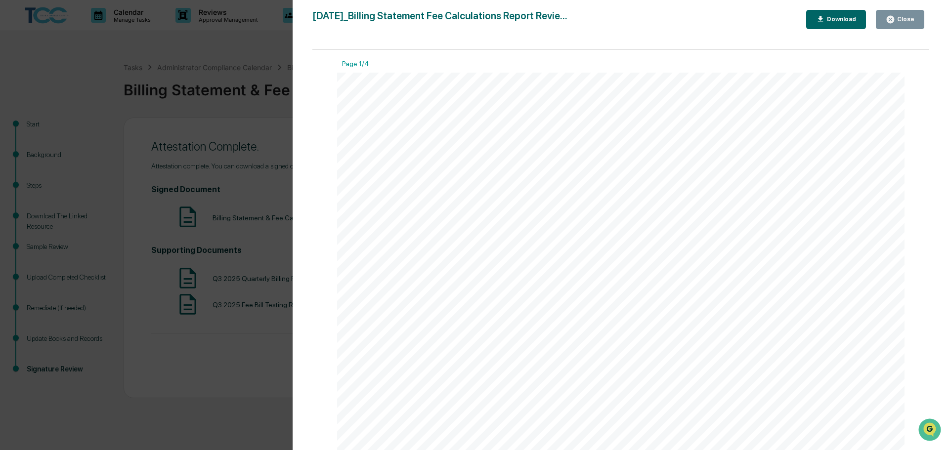
click at [844, 21] on div "Download" at bounding box center [840, 19] width 31 height 7
click at [894, 24] on icon "button" at bounding box center [890, 19] width 9 height 9
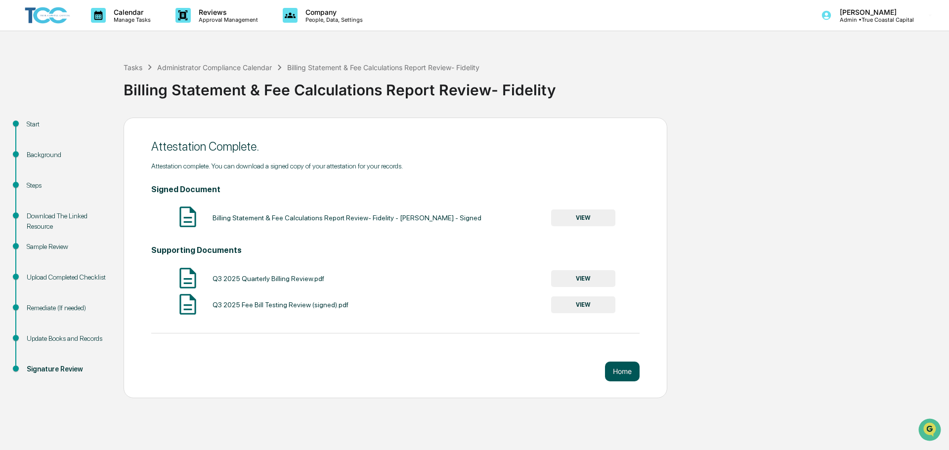
click at [621, 368] on button "Home" at bounding box center [622, 372] width 35 height 20
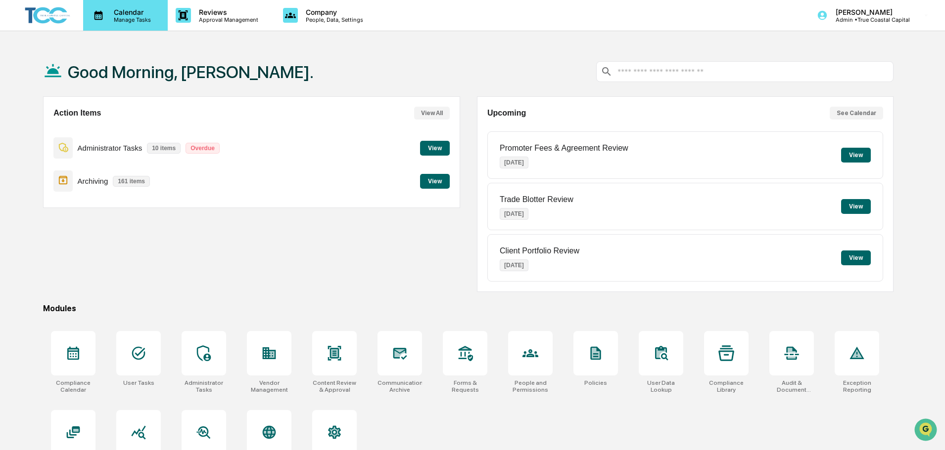
click at [145, 12] on p "Calendar" at bounding box center [131, 12] width 50 height 8
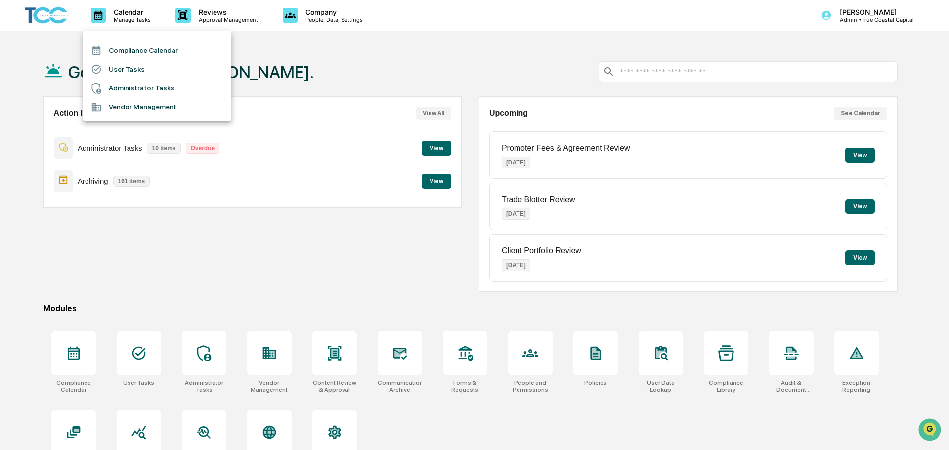
click at [156, 91] on li "Administrator Tasks" at bounding box center [157, 88] width 148 height 19
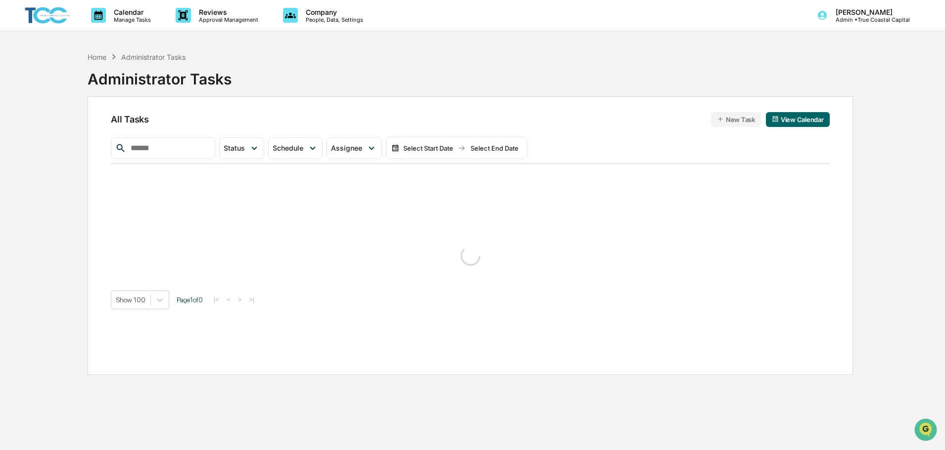
click at [147, 144] on input "text" at bounding box center [169, 148] width 84 height 13
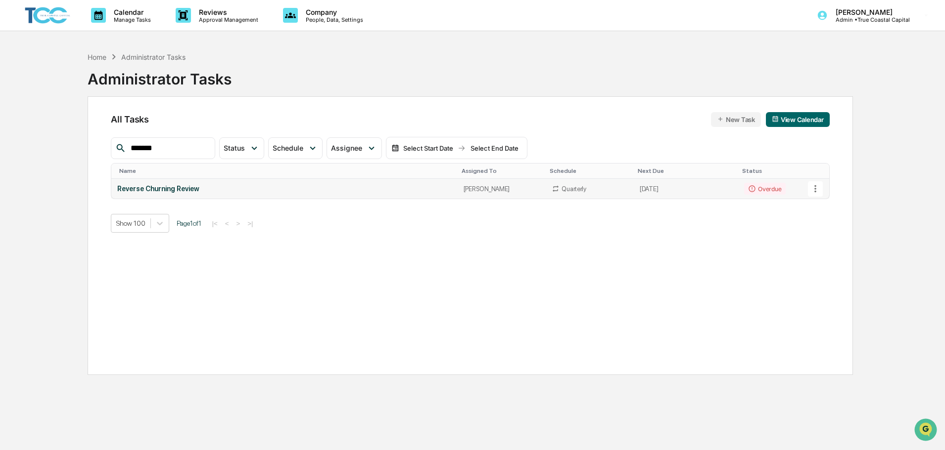
click at [161, 187] on div "Reverse Churning Review" at bounding box center [284, 189] width 334 height 8
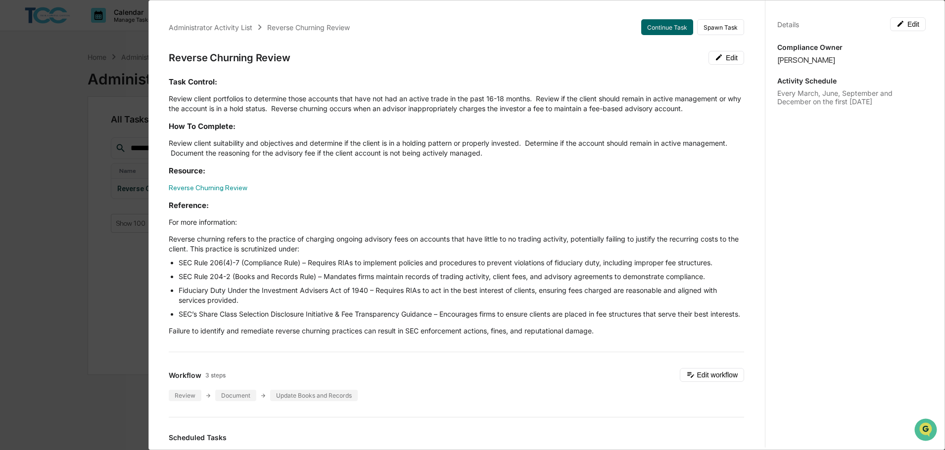
drag, startPoint x: 38, startPoint y: 154, endPoint x: 43, endPoint y: 146, distance: 9.3
click at [42, 151] on div "Administrator Activity List Reverse Churning Review Continue Task Spawn Task Re…" at bounding box center [472, 225] width 945 height 450
drag, startPoint x: 1, startPoint y: 66, endPoint x: 9, endPoint y: 60, distance: 10.2
click at [7, 62] on div "Administrator Activity List Reverse Churning Review Continue Task Spawn Task Re…" at bounding box center [472, 225] width 945 height 450
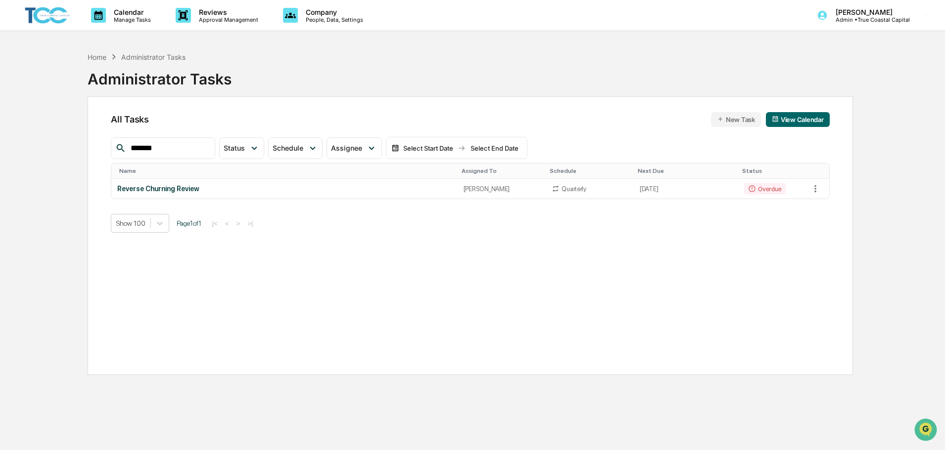
drag, startPoint x: 172, startPoint y: 137, endPoint x: 158, endPoint y: 144, distance: 15.7
click at [158, 145] on div "*******" at bounding box center [163, 148] width 104 height 22
drag, startPoint x: 127, startPoint y: 153, endPoint x: 119, endPoint y: 152, distance: 8.0
click at [119, 152] on div "*******" at bounding box center [163, 148] width 104 height 22
type input "*****"
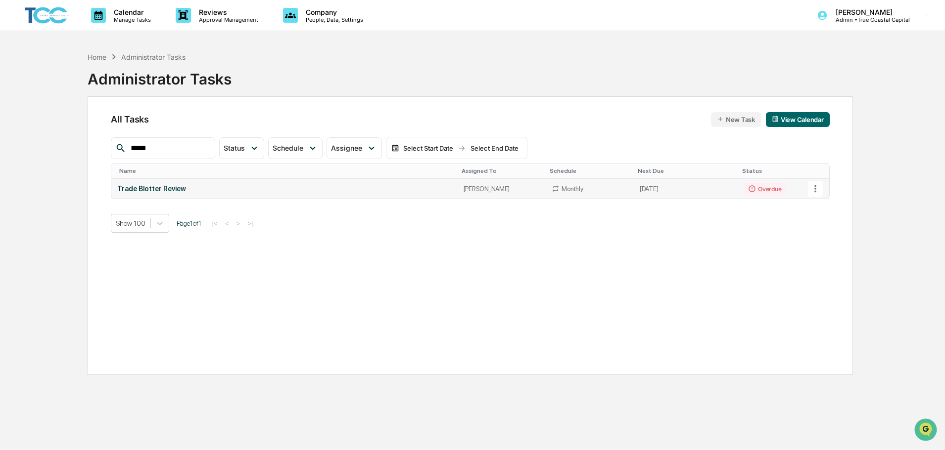
click at [145, 187] on div "Trade Blotter Review" at bounding box center [284, 189] width 334 height 8
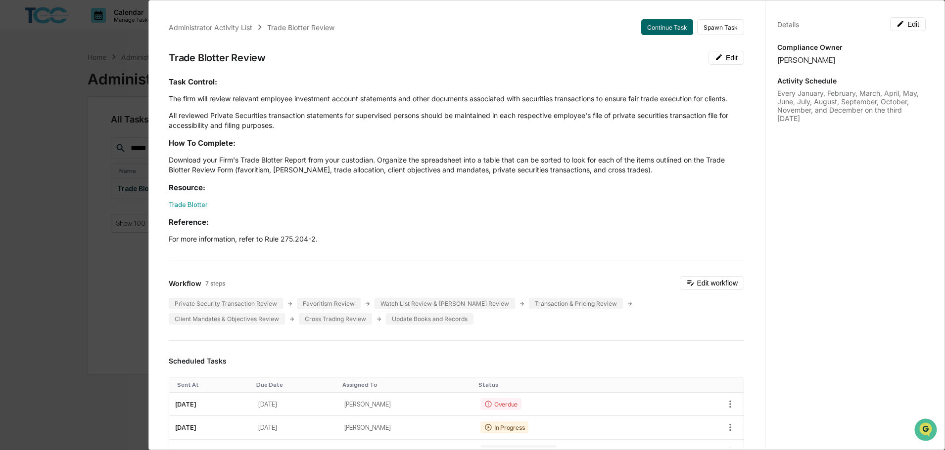
click at [57, 165] on div "Administrator Activity List Trade Blotter Review Continue Task Spawn Task Trade…" at bounding box center [472, 225] width 945 height 450
click at [52, 178] on div "Administrator Activity List Trade Blotter Review Continue Task Spawn Task Trade…" at bounding box center [472, 225] width 945 height 450
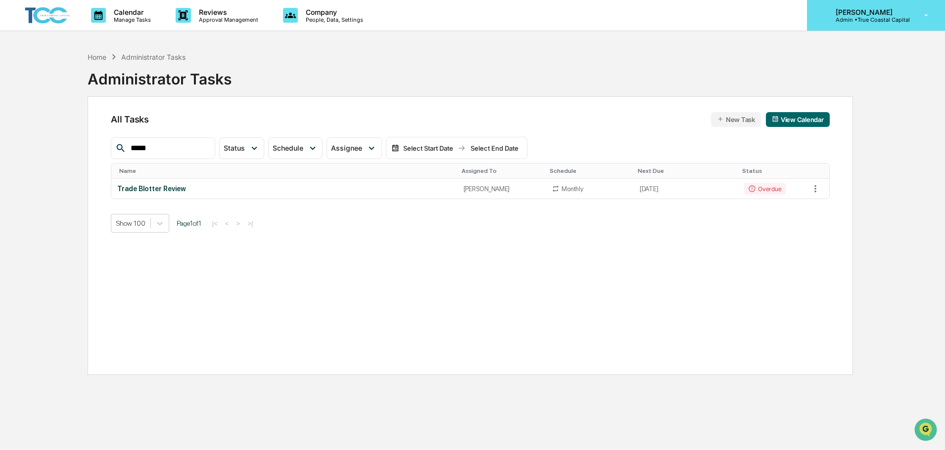
click at [894, 22] on p "Admin • True Coastal Capital" at bounding box center [868, 19] width 82 height 7
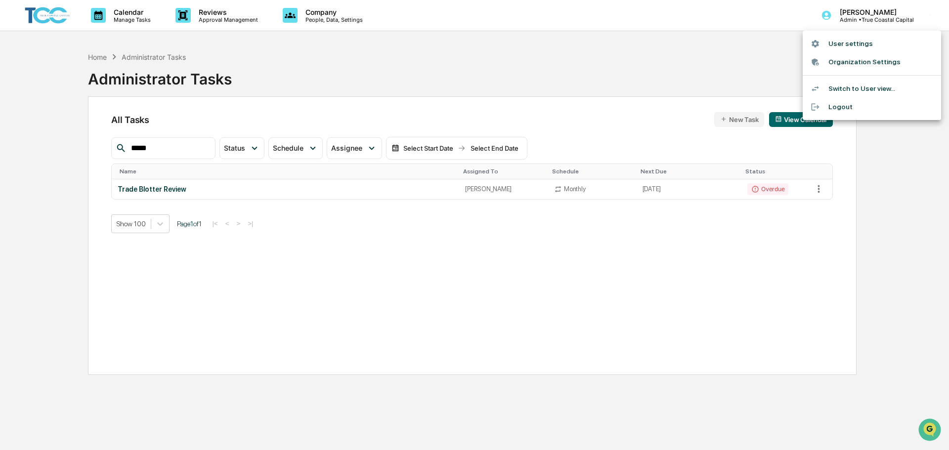
click at [855, 87] on li "Switch to User view..." at bounding box center [872, 89] width 138 height 18
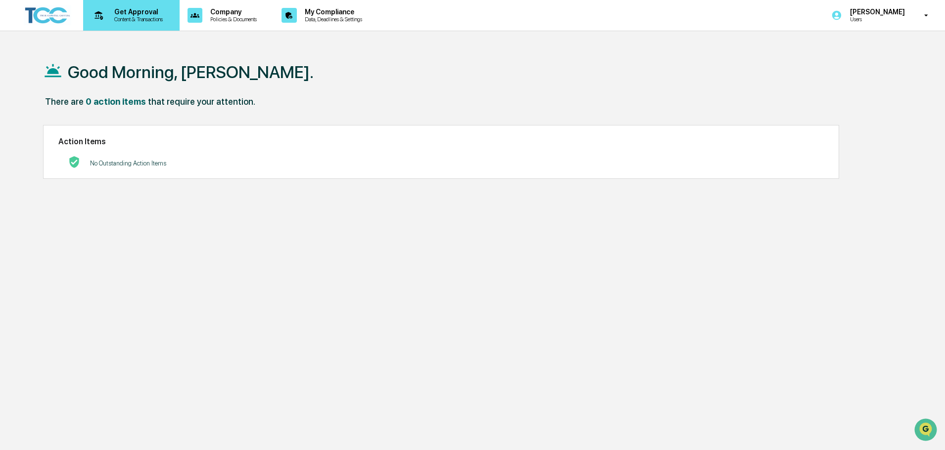
click at [156, 20] on p "Content & Transactions" at bounding box center [136, 19] width 61 height 7
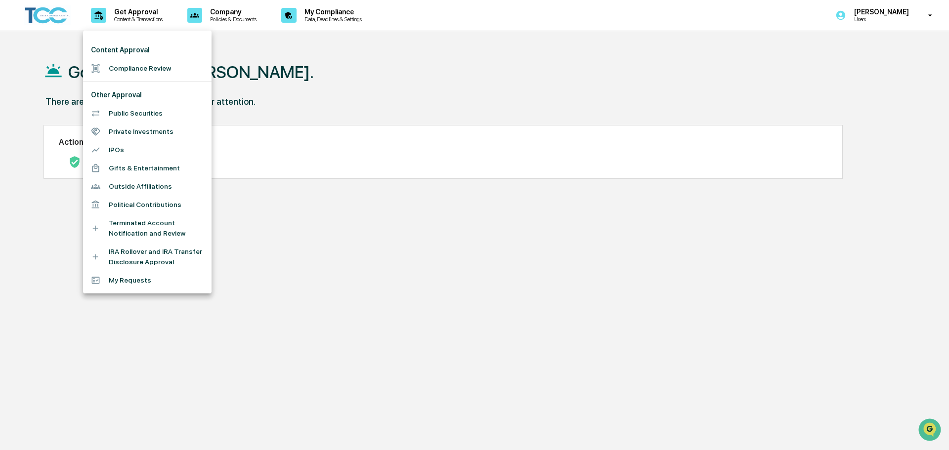
click at [227, 16] on div at bounding box center [474, 225] width 949 height 450
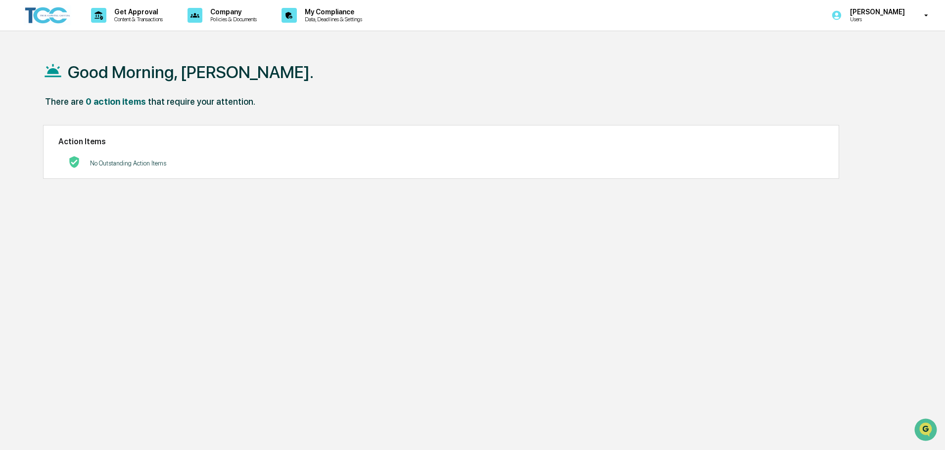
click at [227, 16] on p "Policies & Documents" at bounding box center [231, 19] width 59 height 7
click at [301, 18] on div at bounding box center [474, 225] width 949 height 450
click at [326, 19] on p "Data, Deadlines & Settings" at bounding box center [332, 19] width 70 height 7
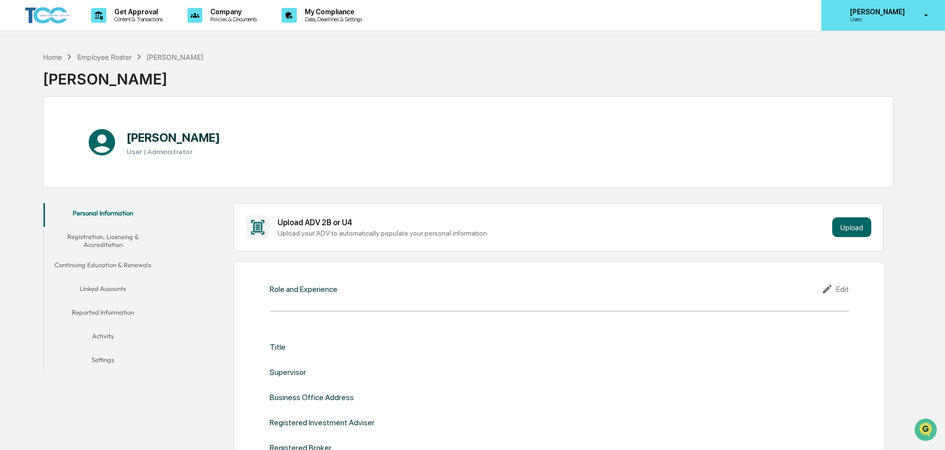
click at [892, 8] on p "[PERSON_NAME]" at bounding box center [876, 12] width 68 height 8
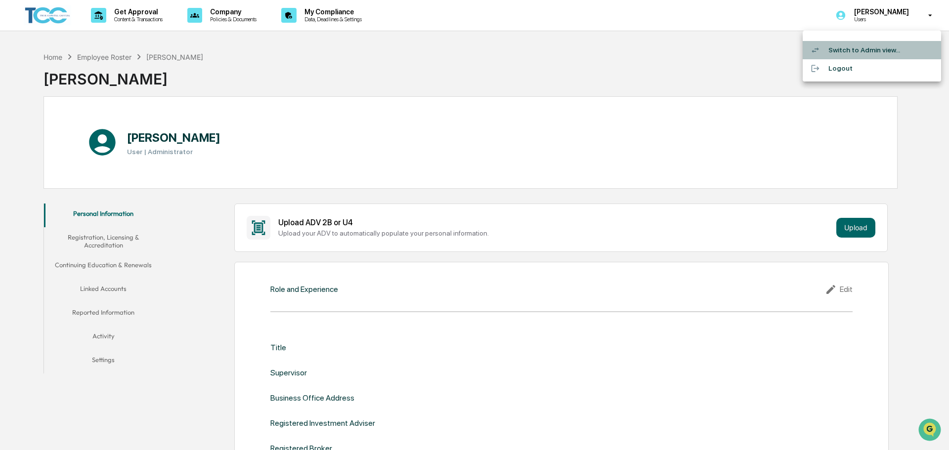
click at [875, 49] on li "Switch to Admin view..." at bounding box center [872, 50] width 138 height 18
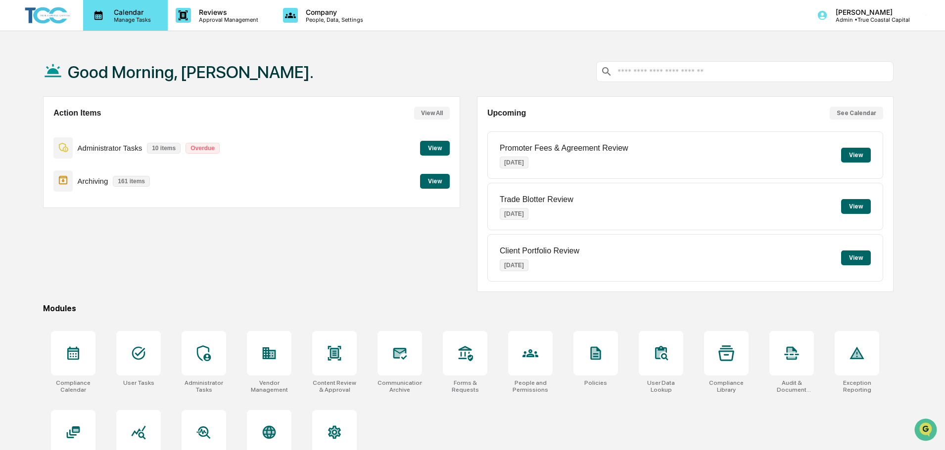
click at [139, 24] on div "Calendar Manage Tasks" at bounding box center [125, 15] width 85 height 31
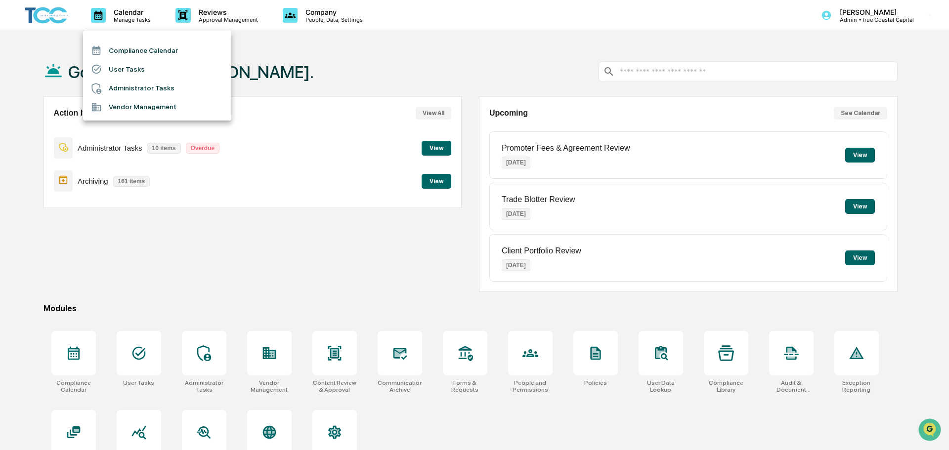
click at [144, 90] on li "Administrator Tasks" at bounding box center [157, 88] width 148 height 19
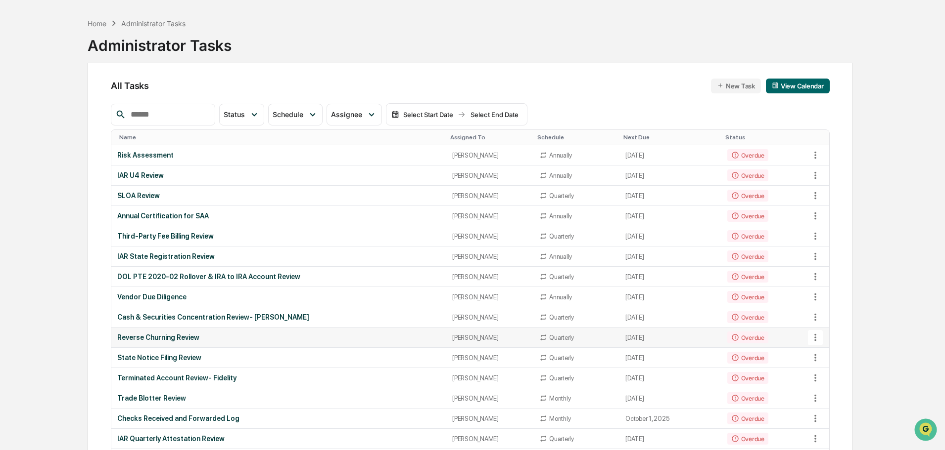
scroll to position [49, 0]
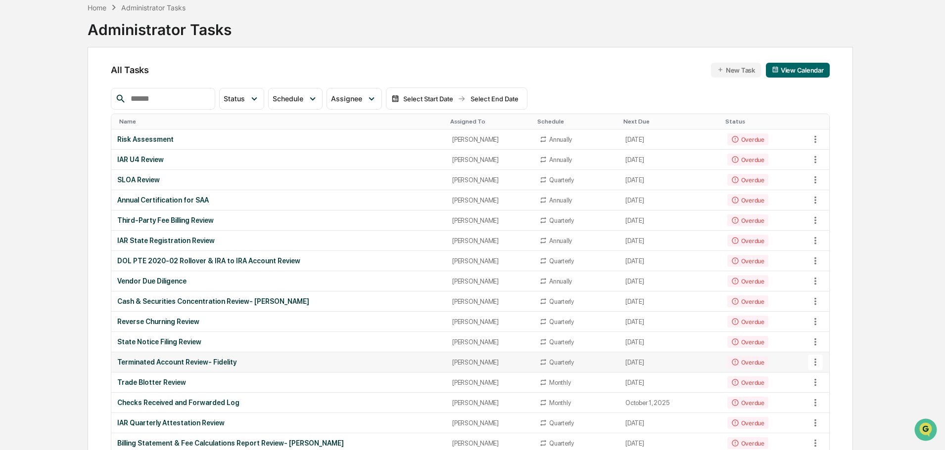
click at [362, 358] on td "Terminated Account Review- Fidelity" at bounding box center [278, 363] width 335 height 20
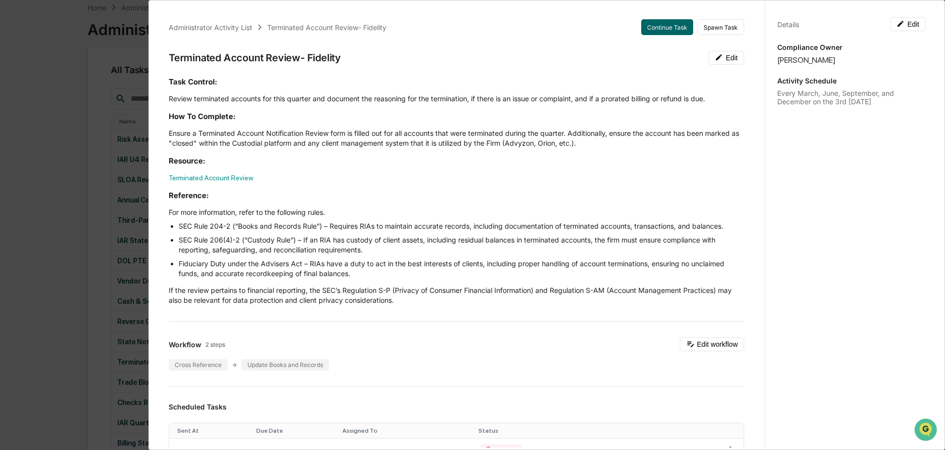
click at [5, 83] on div "Administrator Activity List Terminated Account Review- Fidelity Continue Task S…" at bounding box center [472, 225] width 945 height 450
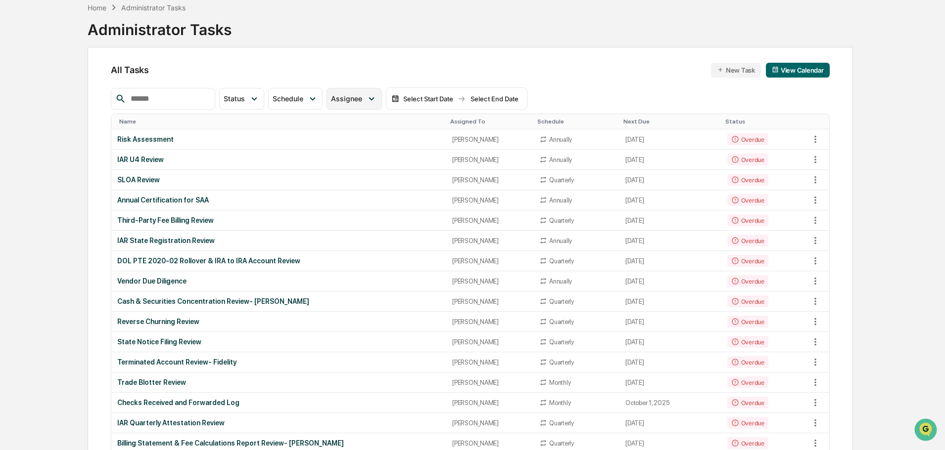
click at [362, 102] on span "Assignee" at bounding box center [346, 98] width 31 height 8
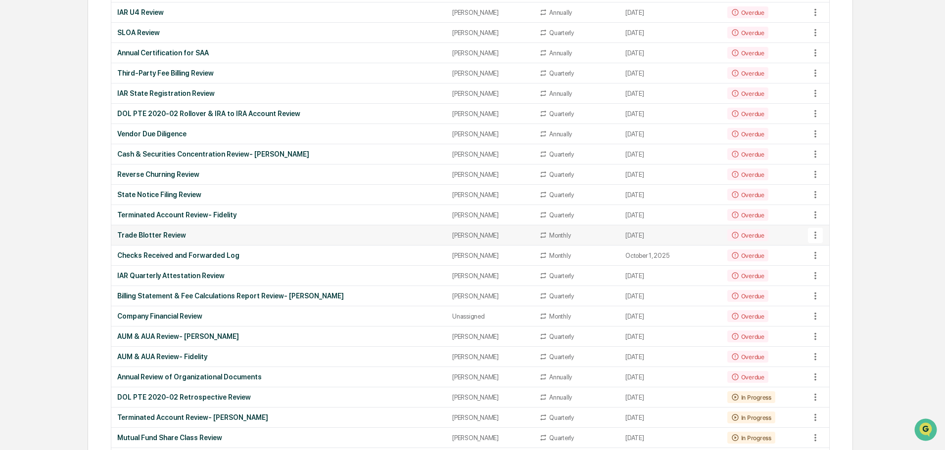
scroll to position [198, 0]
click at [203, 274] on div "IAR Quarterly Attestation Review" at bounding box center [278, 275] width 323 height 8
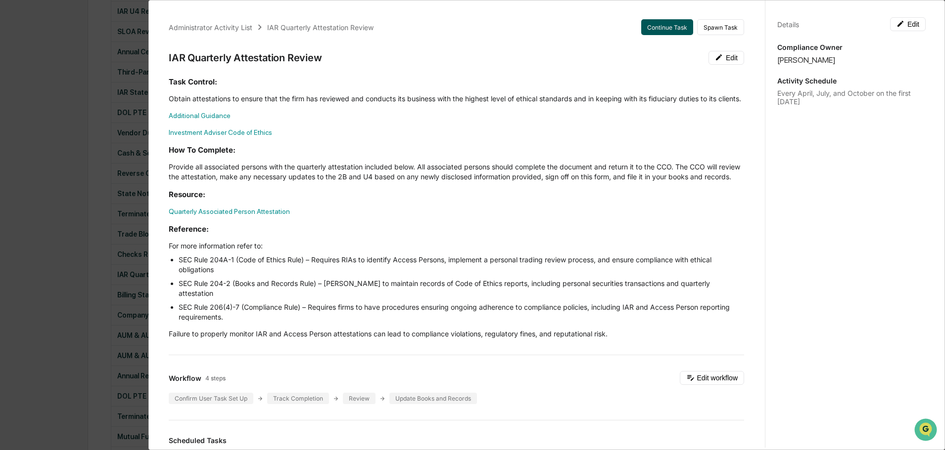
click at [647, 21] on button "Continue Task" at bounding box center [667, 27] width 52 height 16
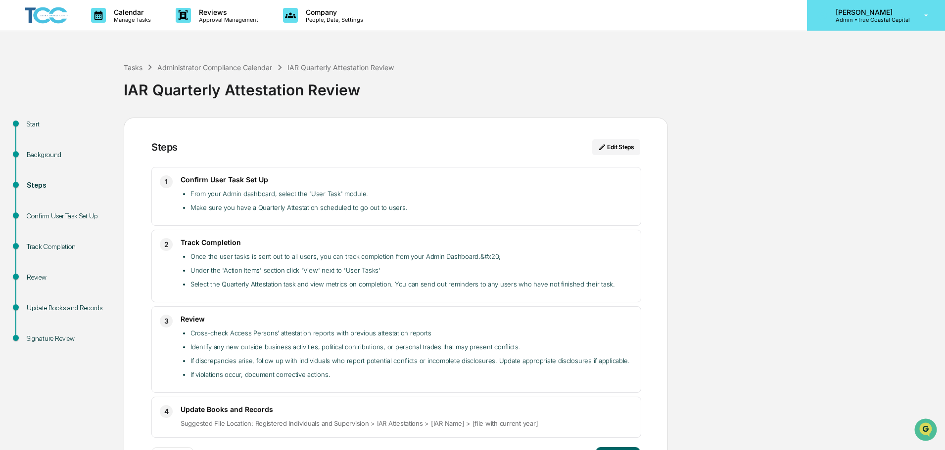
click at [863, 6] on div "Melissa Amico Admin • True Coastal Capital" at bounding box center [876, 15] width 138 height 31
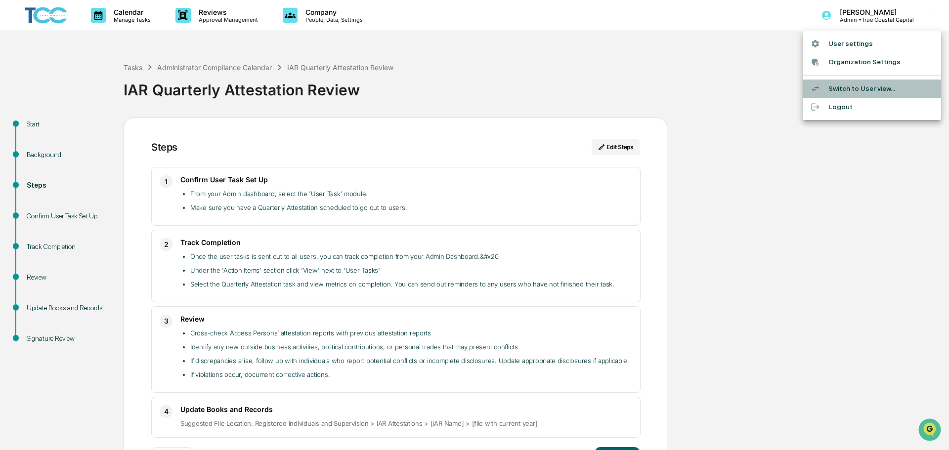
click at [841, 86] on li "Switch to User view..." at bounding box center [872, 89] width 138 height 18
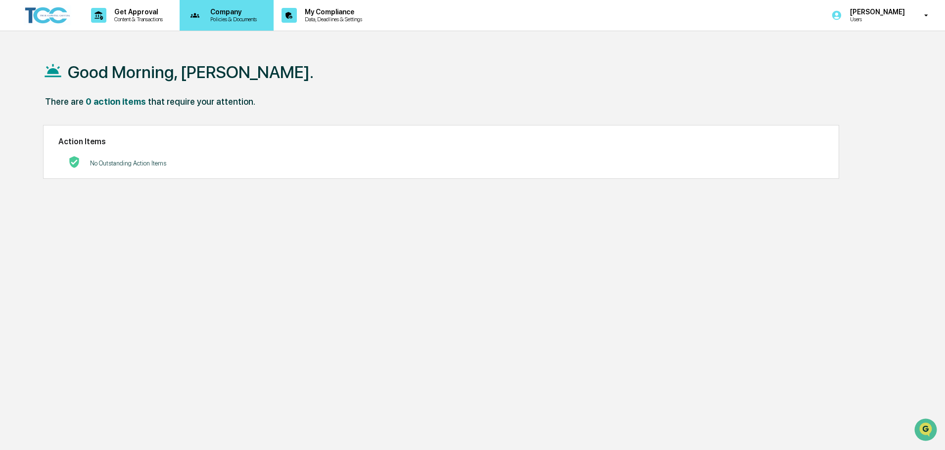
click at [227, 14] on p "Company" at bounding box center [231, 12] width 59 height 8
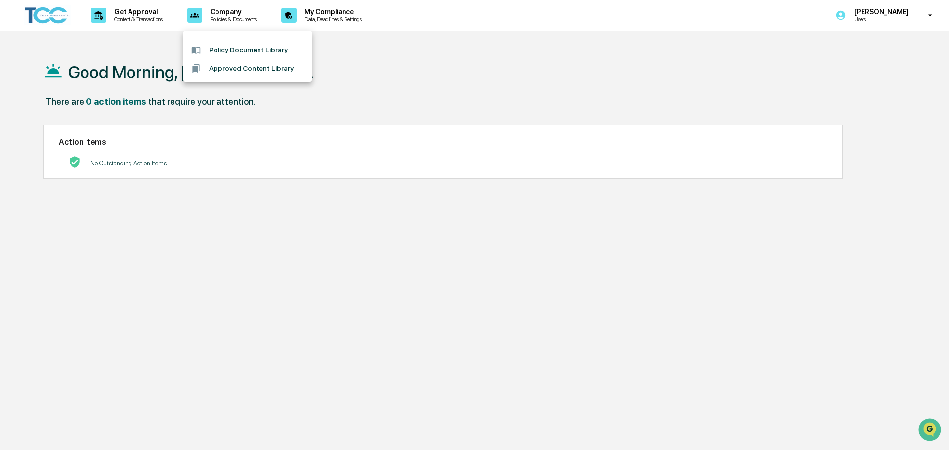
click at [163, 12] on div at bounding box center [474, 225] width 949 height 450
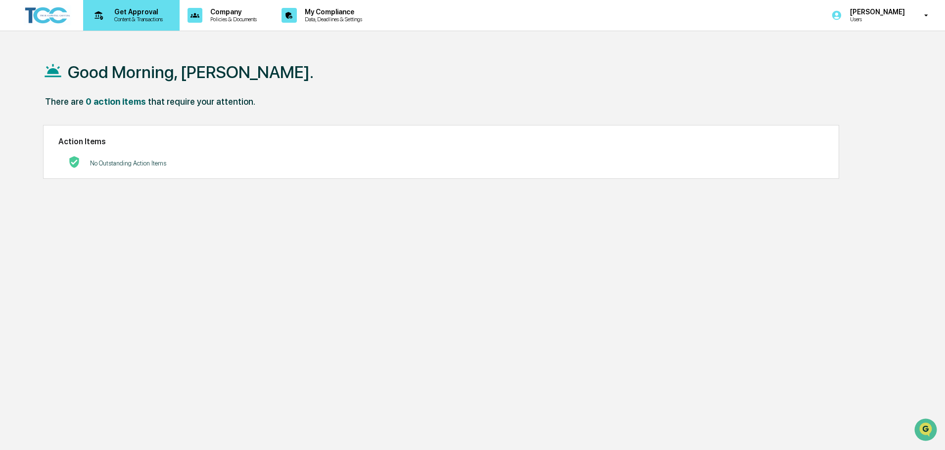
click at [158, 12] on p "Get Approval" at bounding box center [136, 12] width 61 height 8
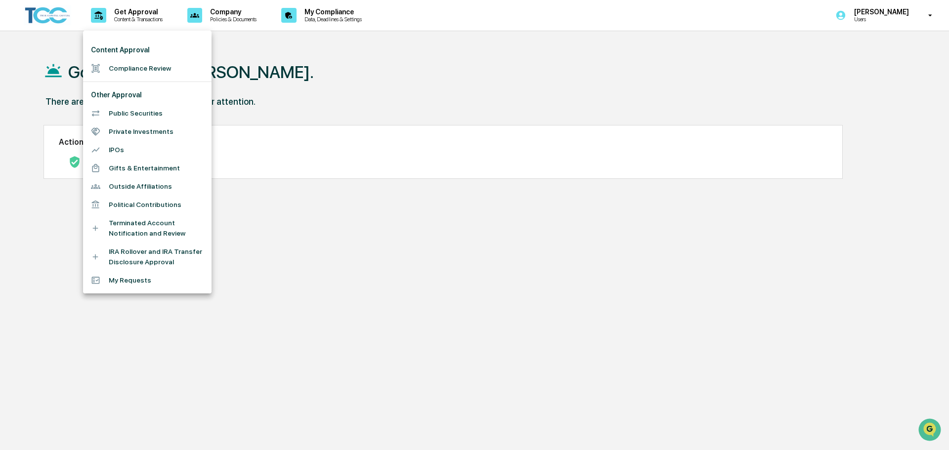
click at [232, 2] on div at bounding box center [474, 225] width 949 height 450
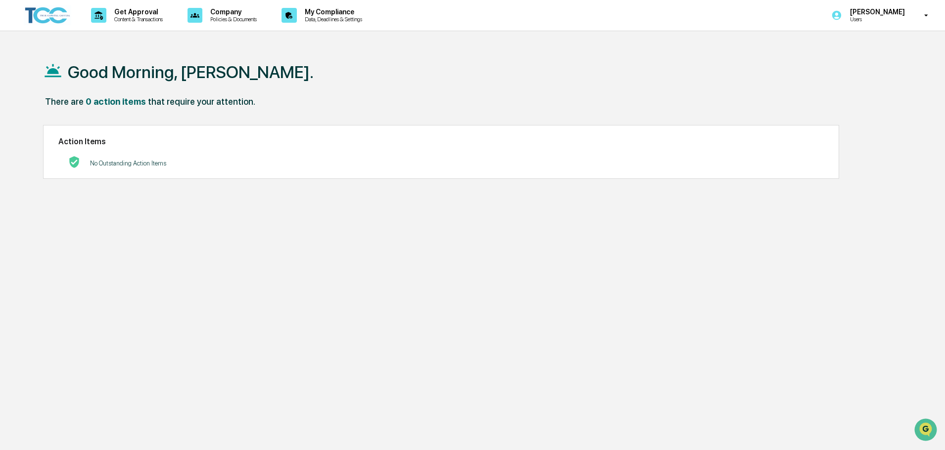
click at [235, 16] on div "Content Approval Compliance Review Other Approval Public Securities Private Inv…" at bounding box center [472, 225] width 945 height 450
click at [235, 16] on p "Policies & Documents" at bounding box center [231, 19] width 59 height 7
click at [325, 20] on div at bounding box center [474, 225] width 949 height 450
click at [346, 18] on p "Data, Deadlines & Settings" at bounding box center [332, 19] width 70 height 7
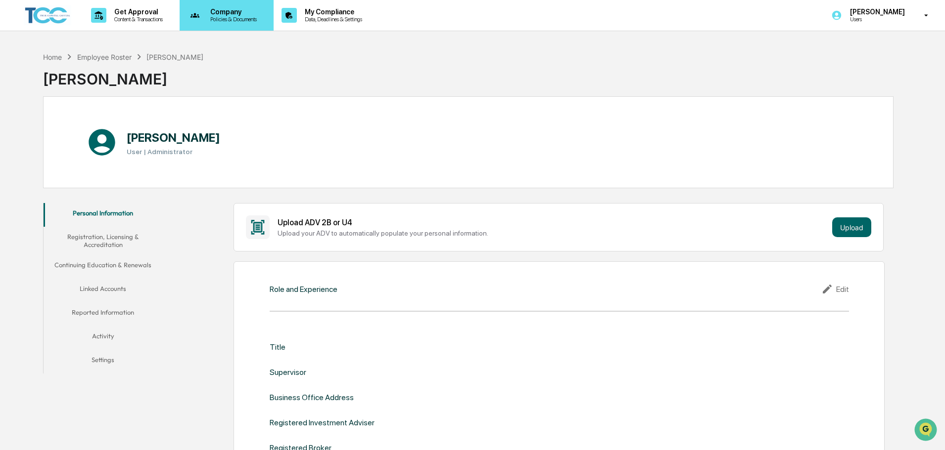
click at [232, 20] on p "Policies & Documents" at bounding box center [231, 19] width 59 height 7
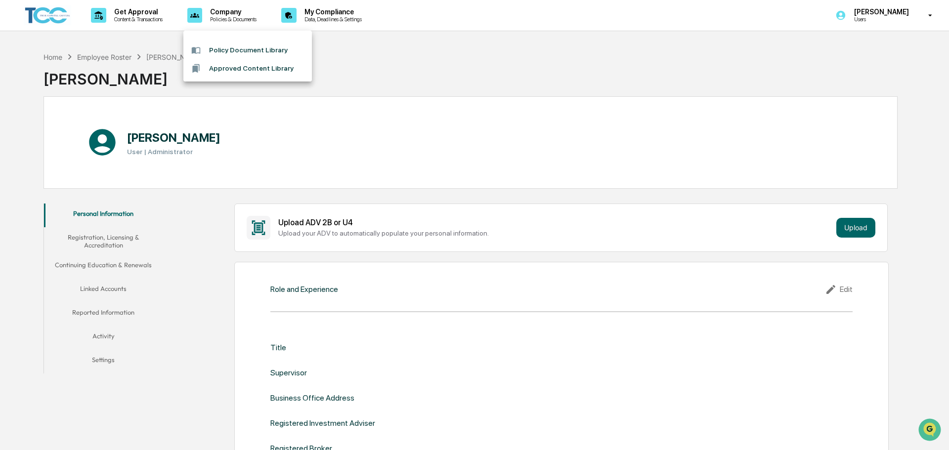
click at [144, 21] on div at bounding box center [474, 225] width 949 height 450
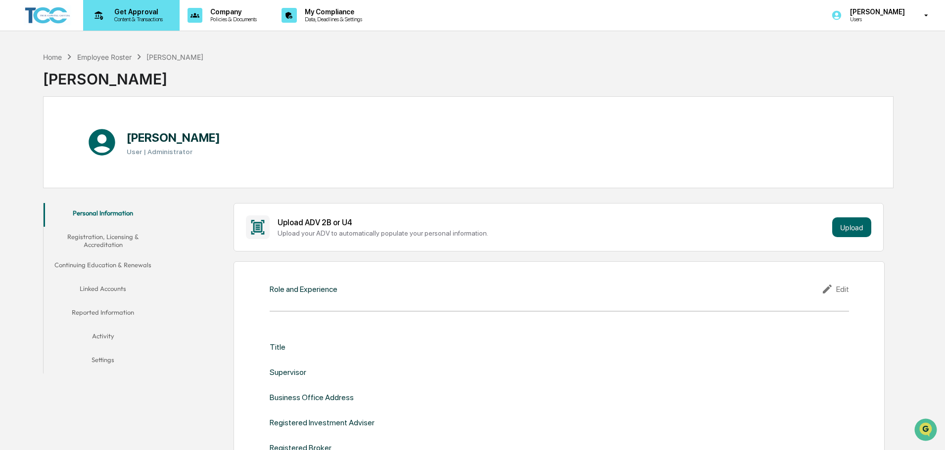
click at [147, 18] on p "Content & Transactions" at bounding box center [136, 19] width 61 height 7
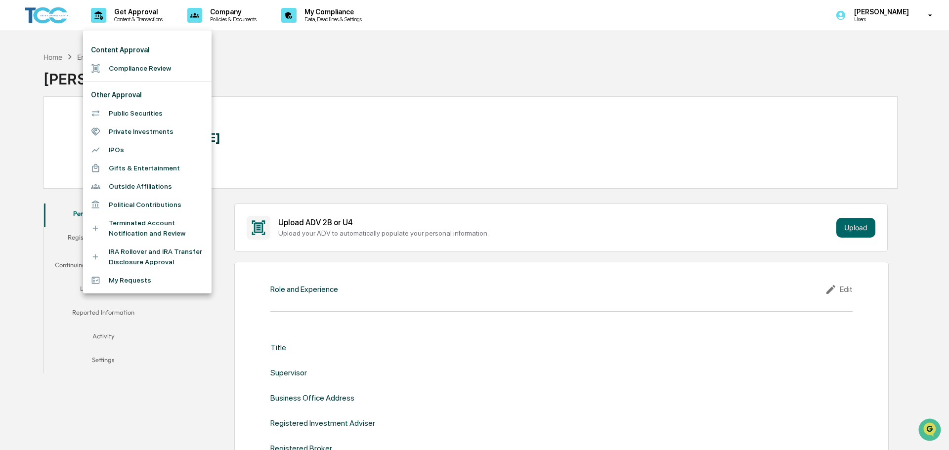
click at [131, 278] on li "My Requests" at bounding box center [147, 280] width 129 height 18
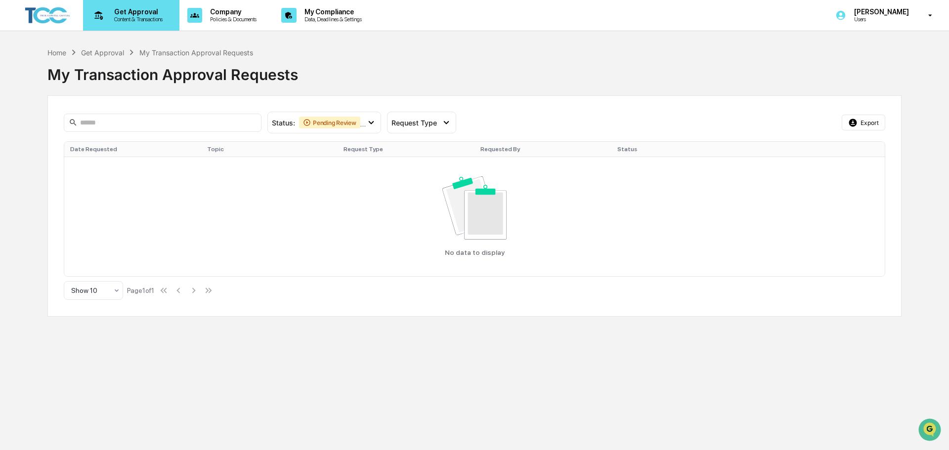
click at [142, 13] on p "Get Approval" at bounding box center [136, 12] width 61 height 8
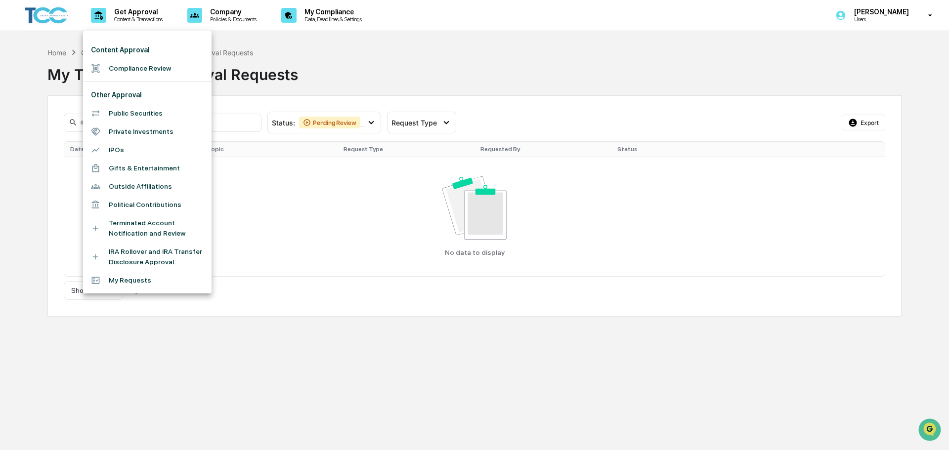
click at [218, 26] on div at bounding box center [474, 225] width 949 height 450
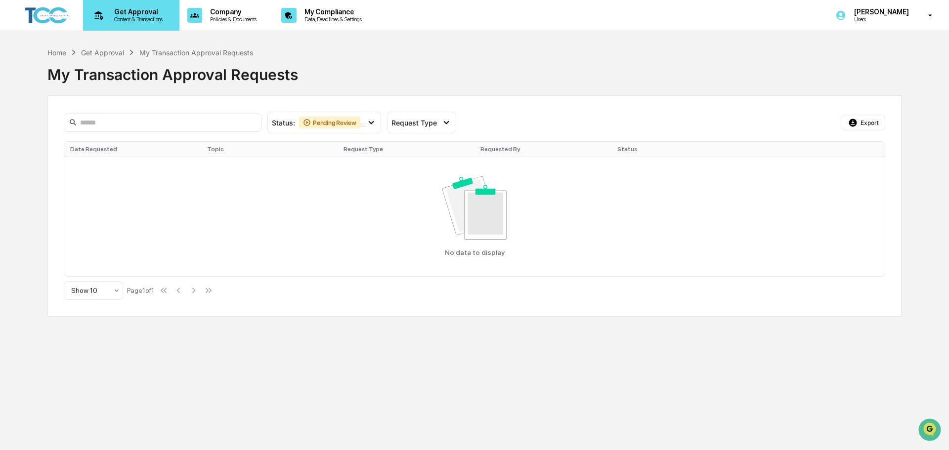
click at [161, 18] on p "Content & Transactions" at bounding box center [136, 19] width 61 height 7
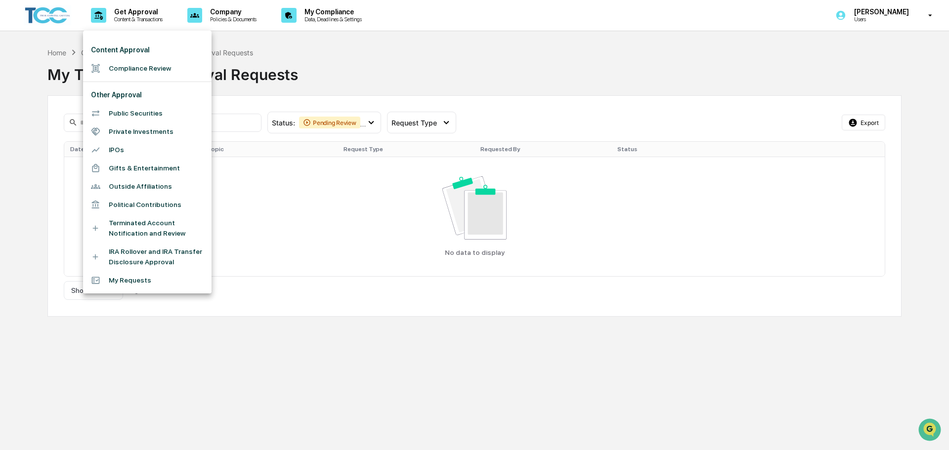
click at [161, 66] on li "Compliance Review" at bounding box center [147, 68] width 129 height 18
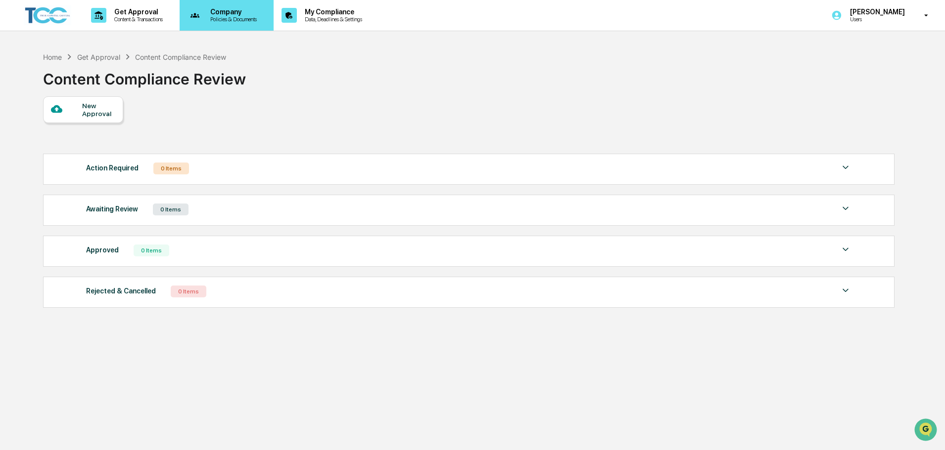
click at [223, 22] on p "Policies & Documents" at bounding box center [231, 19] width 59 height 7
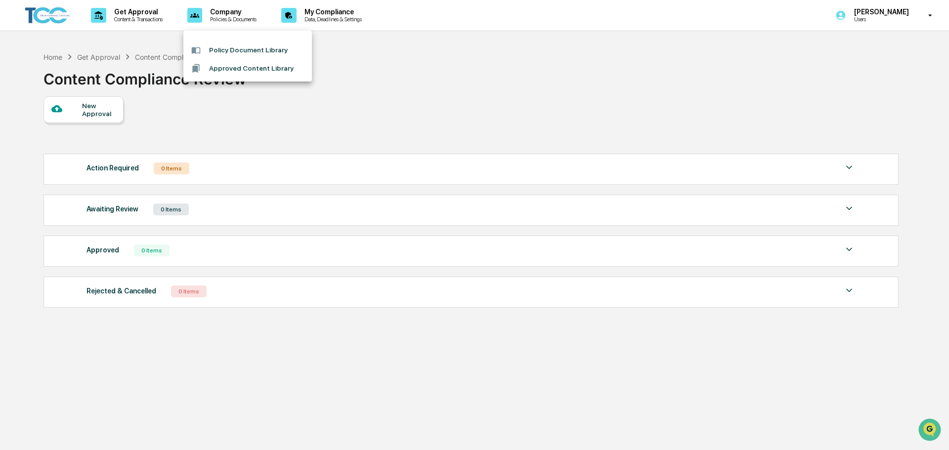
click at [284, 52] on li "Policy Document Library" at bounding box center [247, 50] width 129 height 18
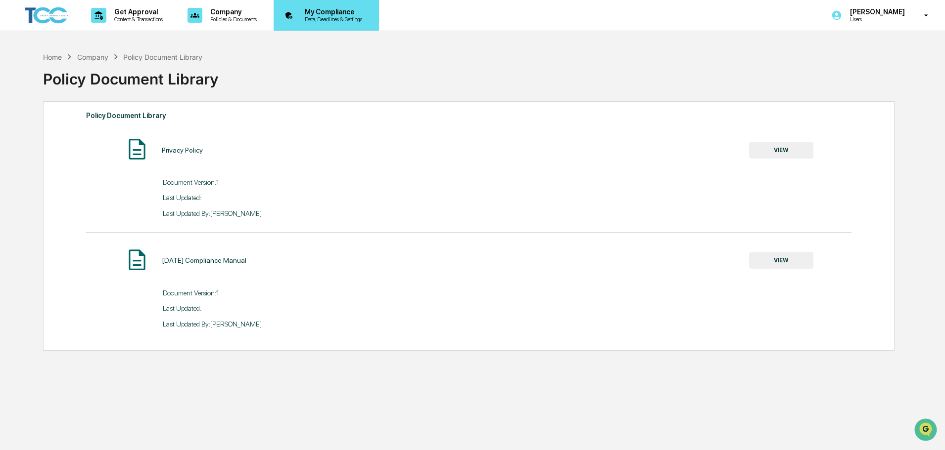
click at [342, 19] on p "Data, Deadlines & Settings" at bounding box center [332, 19] width 70 height 7
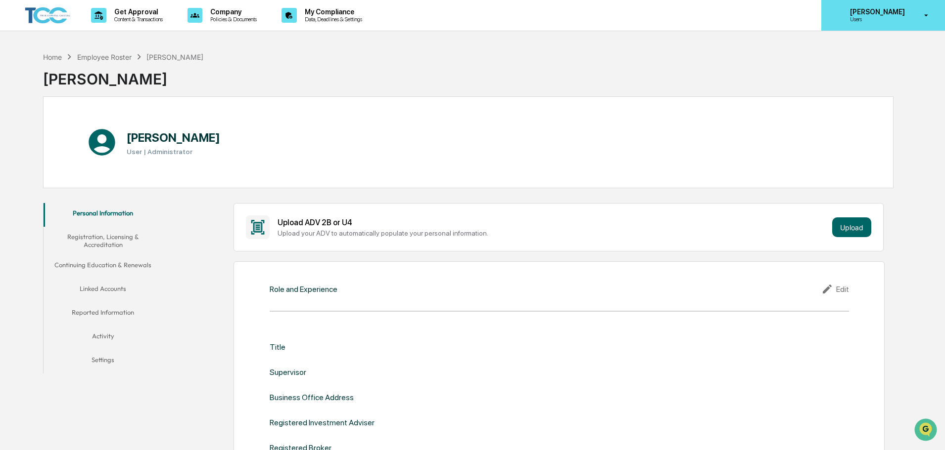
click at [870, 16] on p "Users" at bounding box center [876, 19] width 68 height 7
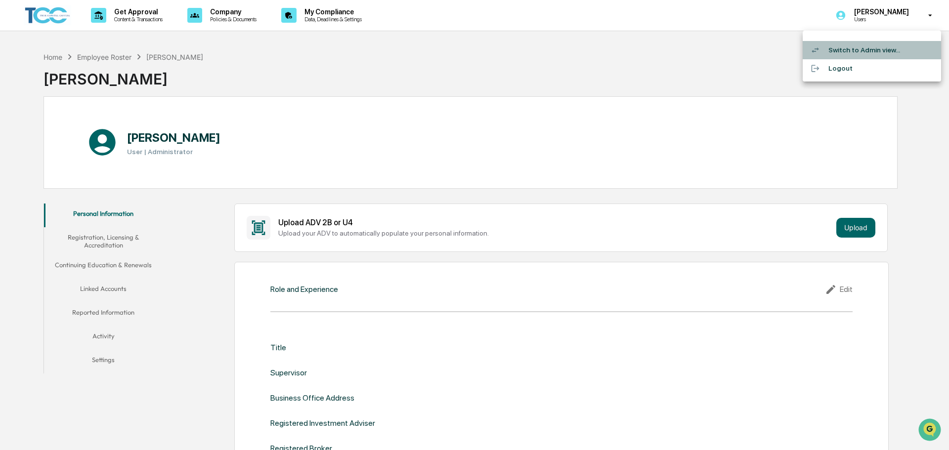
click at [853, 50] on li "Switch to Admin view..." at bounding box center [872, 50] width 138 height 18
